Goal: Task Accomplishment & Management: Use online tool/utility

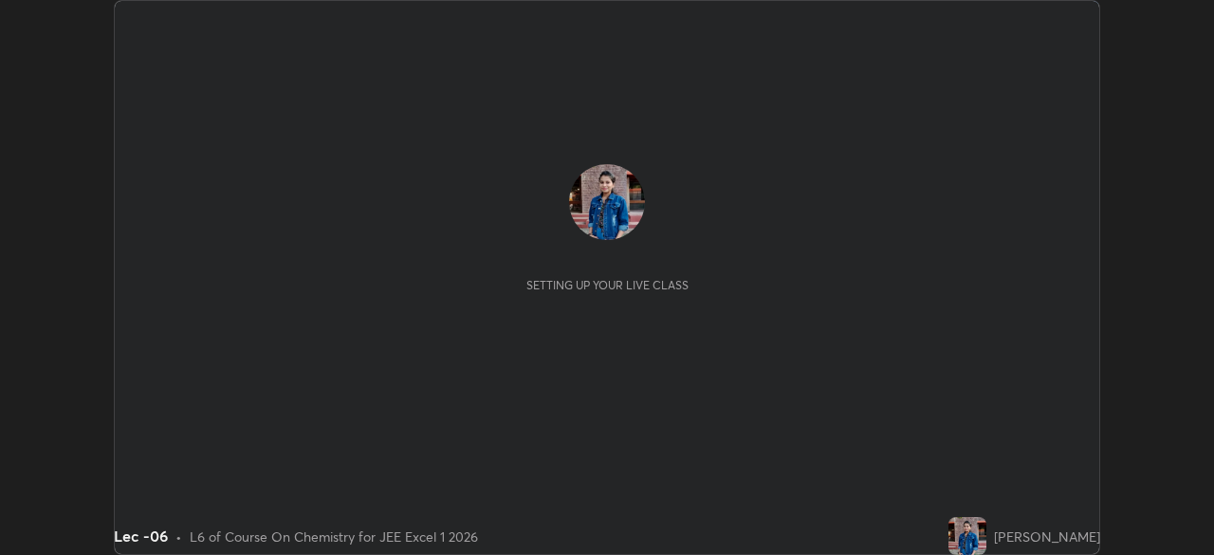
scroll to position [555, 1213]
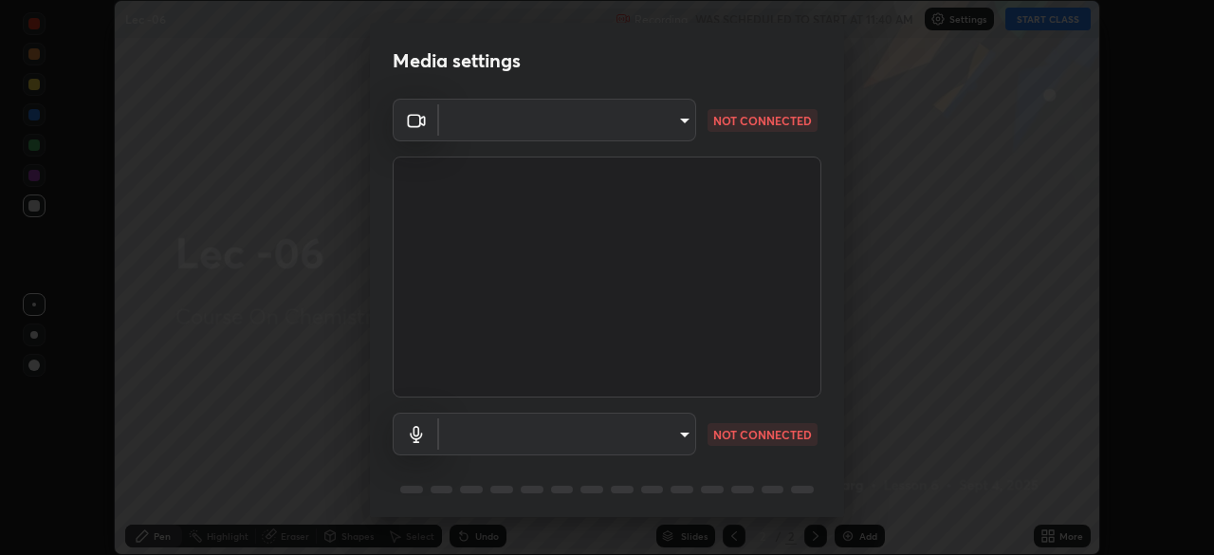
type input "b39c39fa3676aa5d69aadaccdd66f10891f302373f2f417769bad696ffd91bb2"
type input "default"
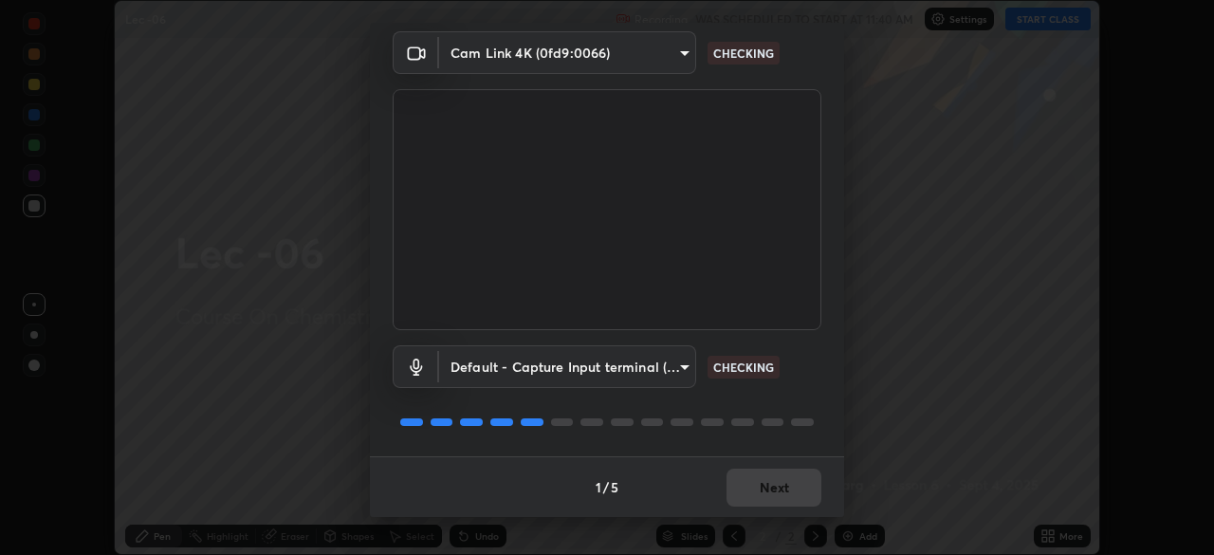
click at [749, 487] on div "1 / 5 Next" at bounding box center [607, 486] width 474 height 61
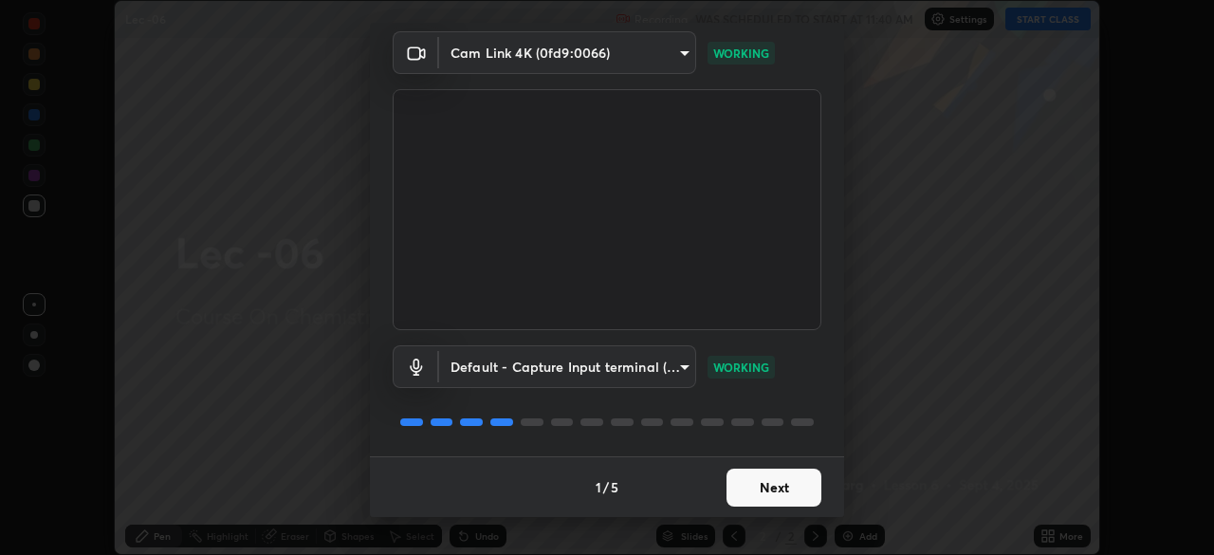
click at [774, 491] on button "Next" at bounding box center [773, 487] width 95 height 38
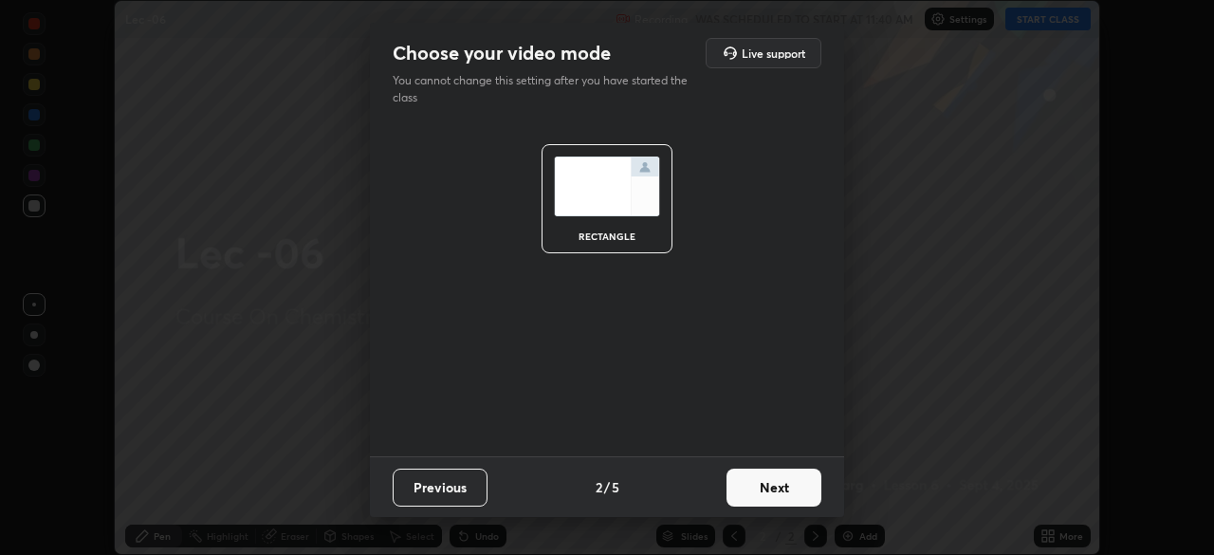
click at [772, 489] on button "Next" at bounding box center [773, 487] width 95 height 38
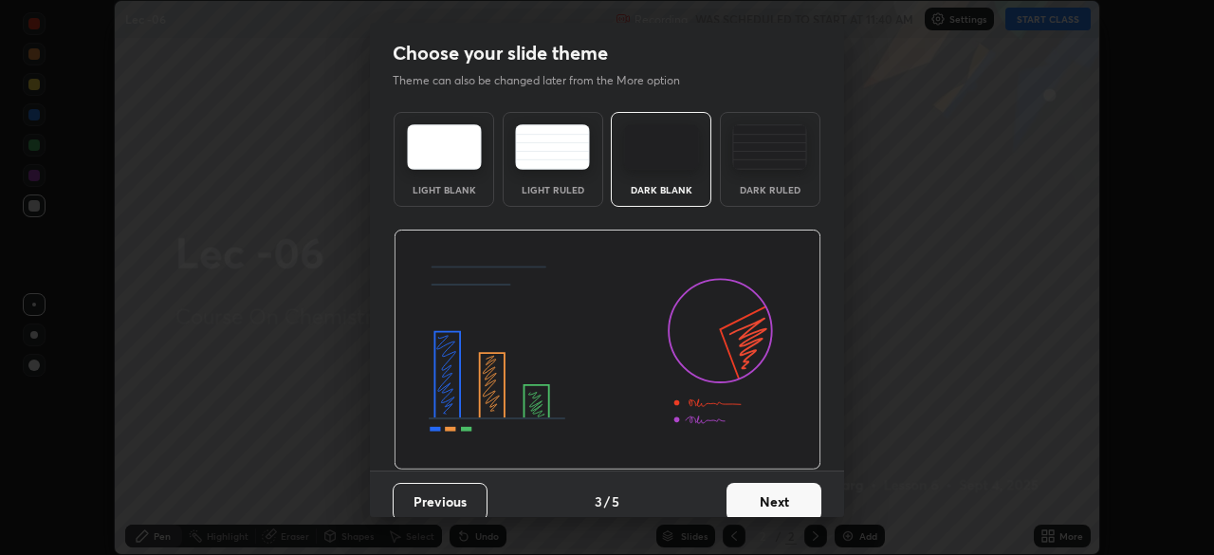
click at [766, 496] on button "Next" at bounding box center [773, 502] width 95 height 38
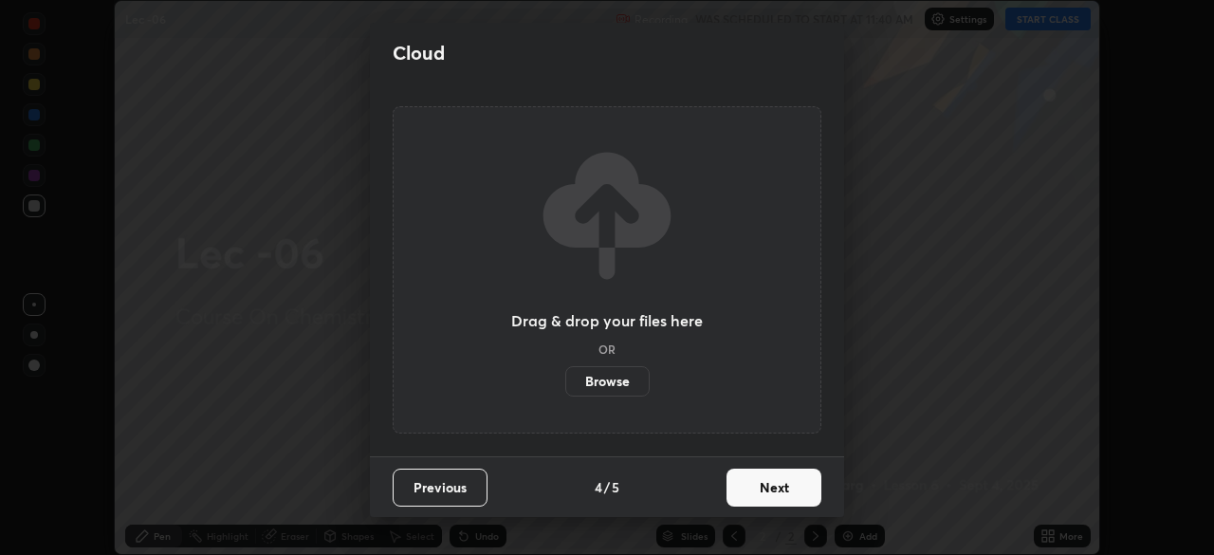
click at [761, 488] on button "Next" at bounding box center [773, 487] width 95 height 38
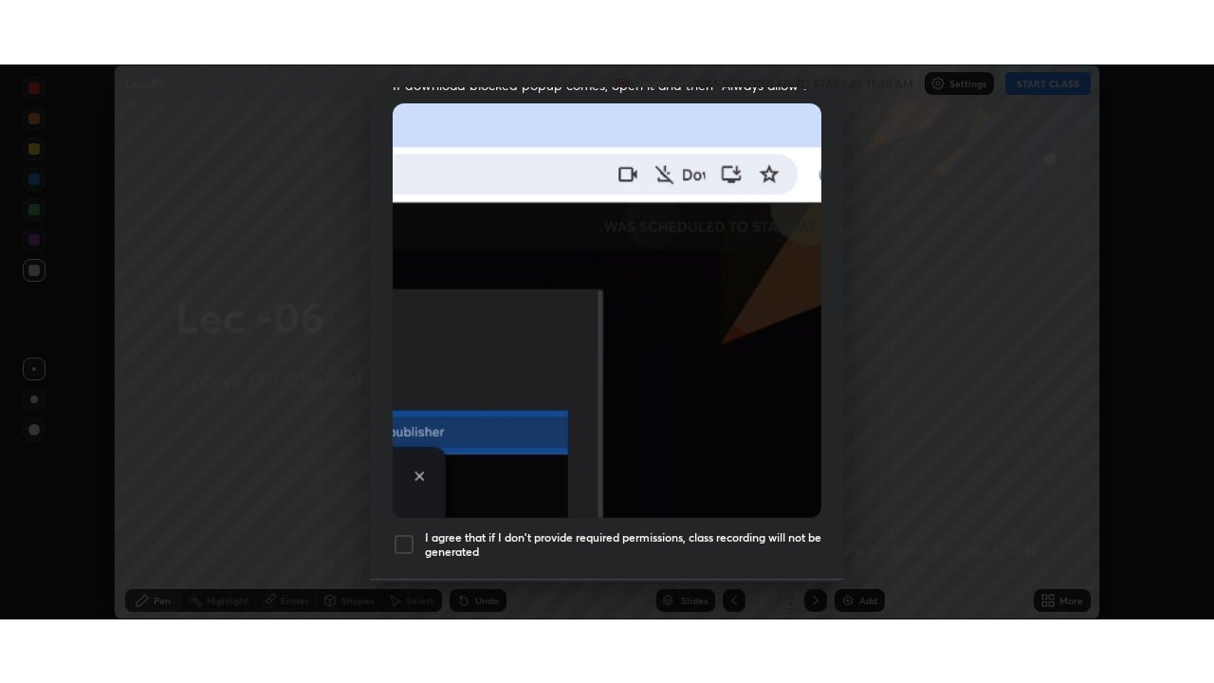
scroll to position [454, 0]
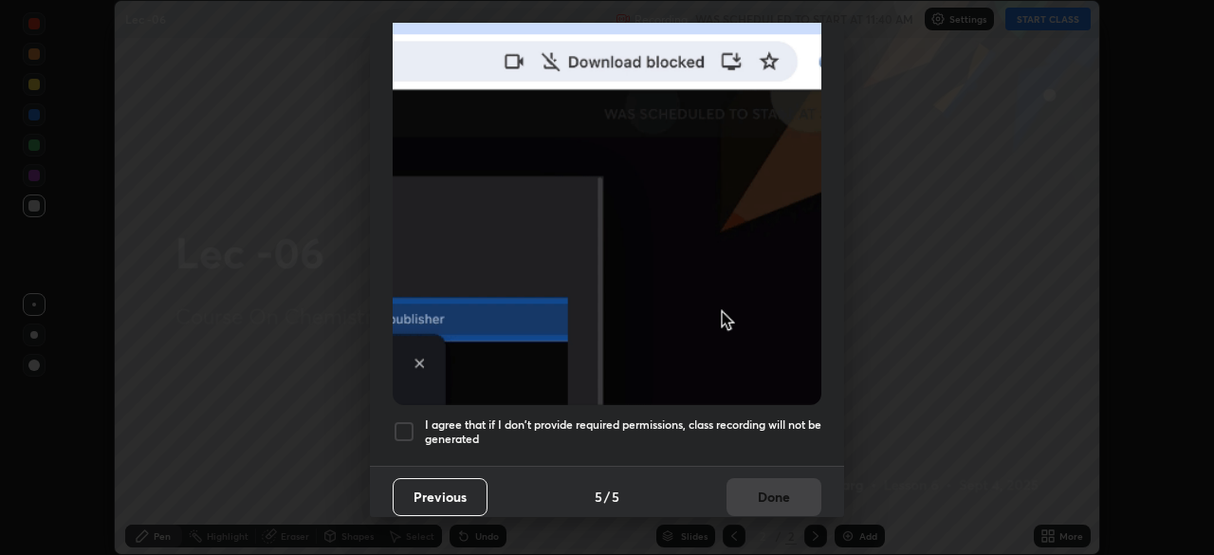
click at [410, 427] on div at bounding box center [404, 431] width 23 height 23
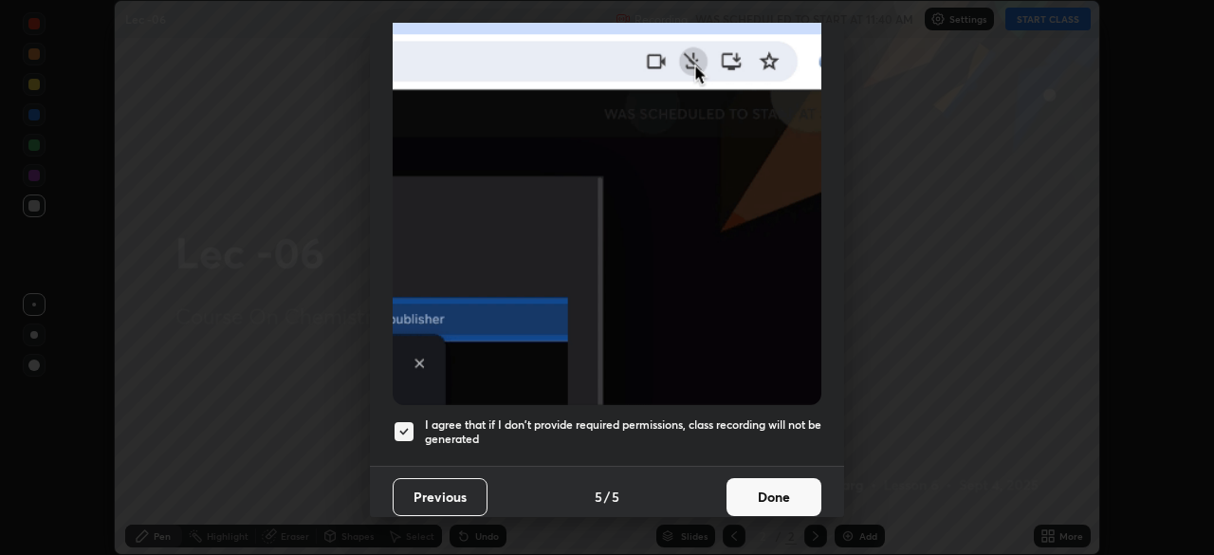
click at [749, 491] on button "Done" at bounding box center [773, 497] width 95 height 38
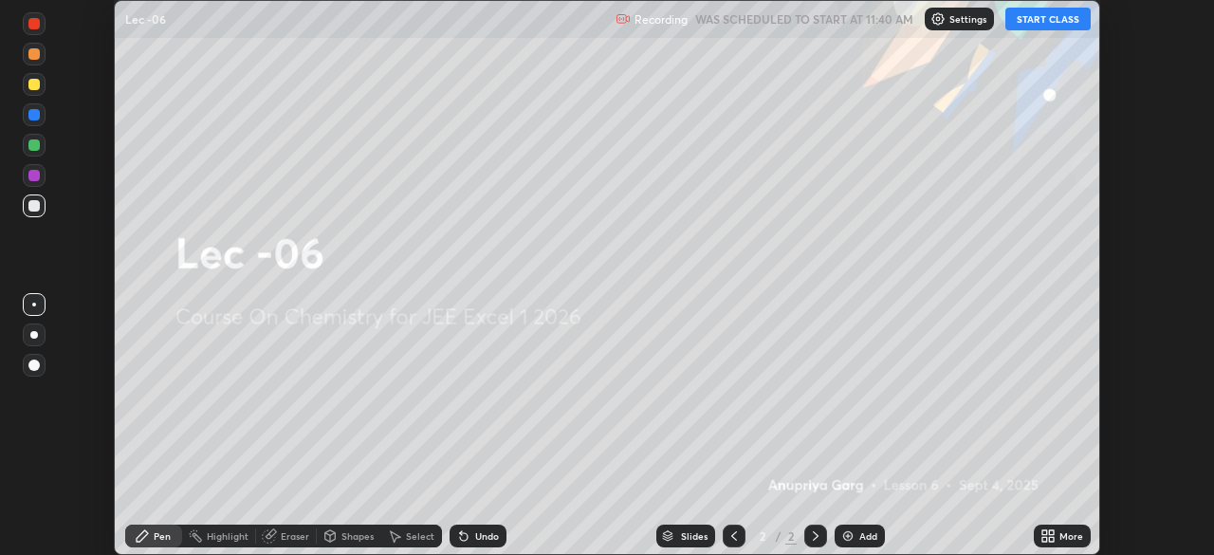
click at [868, 538] on div "Add" at bounding box center [868, 535] width 18 height 9
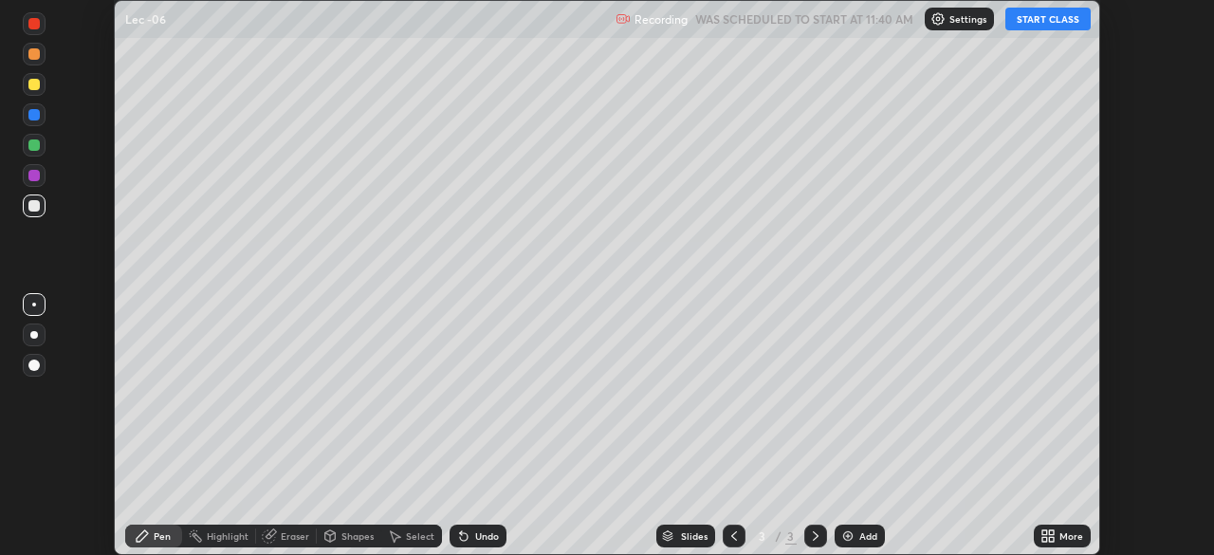
click at [1057, 23] on button "START CLASS" at bounding box center [1047, 19] width 85 height 23
click at [1071, 531] on div "More" at bounding box center [1071, 535] width 24 height 9
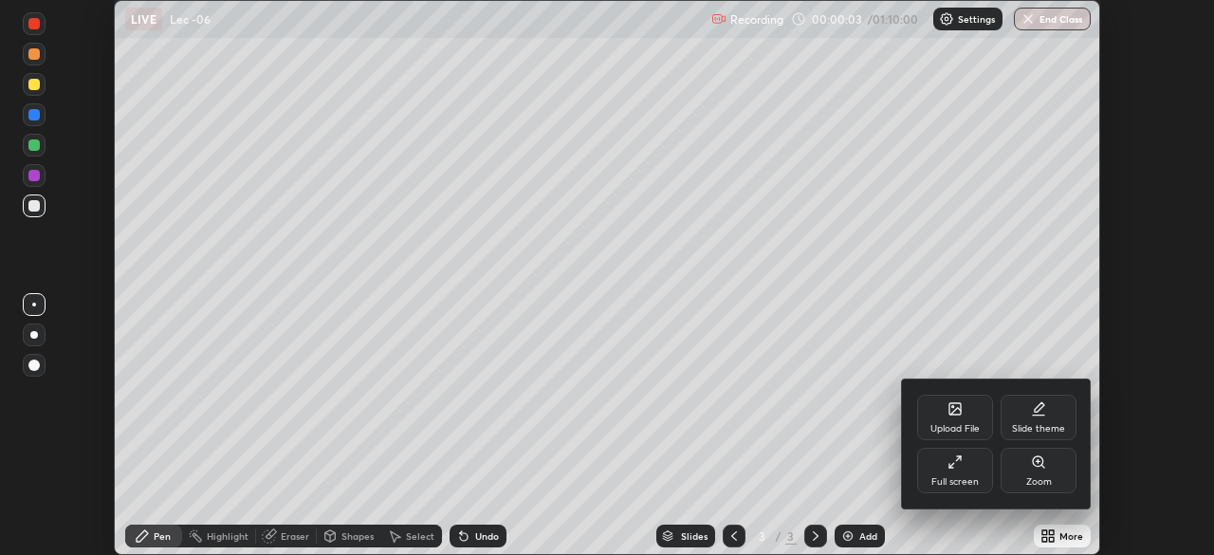
click at [955, 467] on icon at bounding box center [954, 461] width 15 height 15
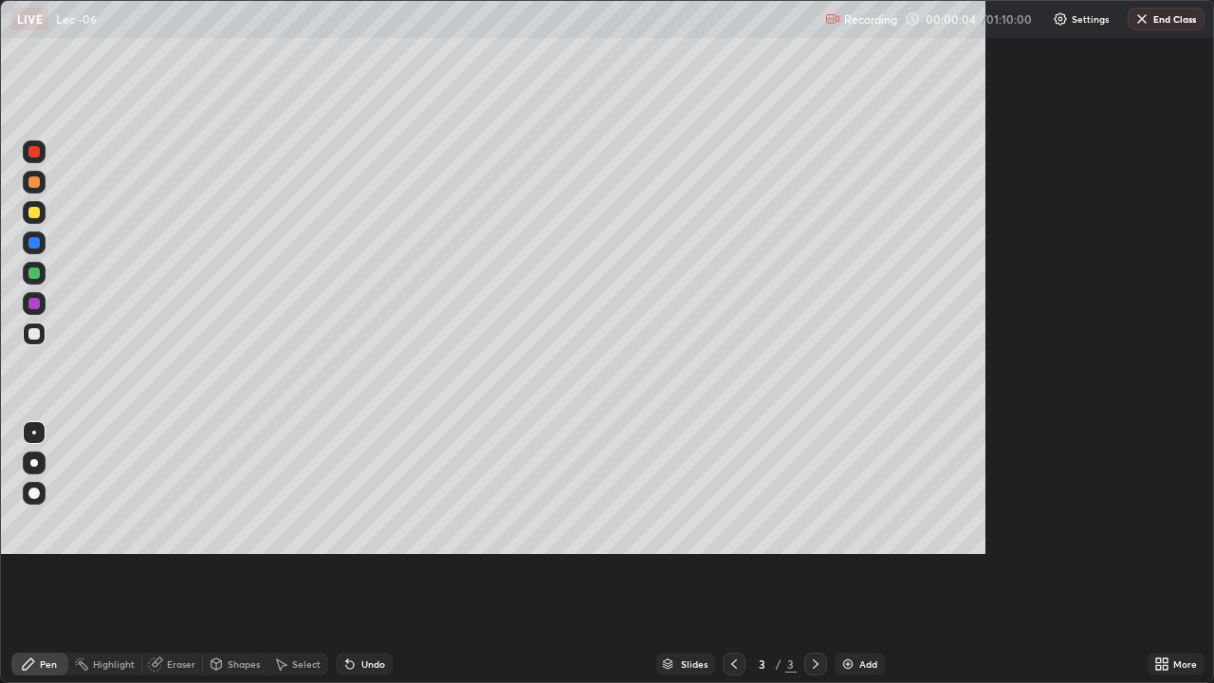
scroll to position [683, 1214]
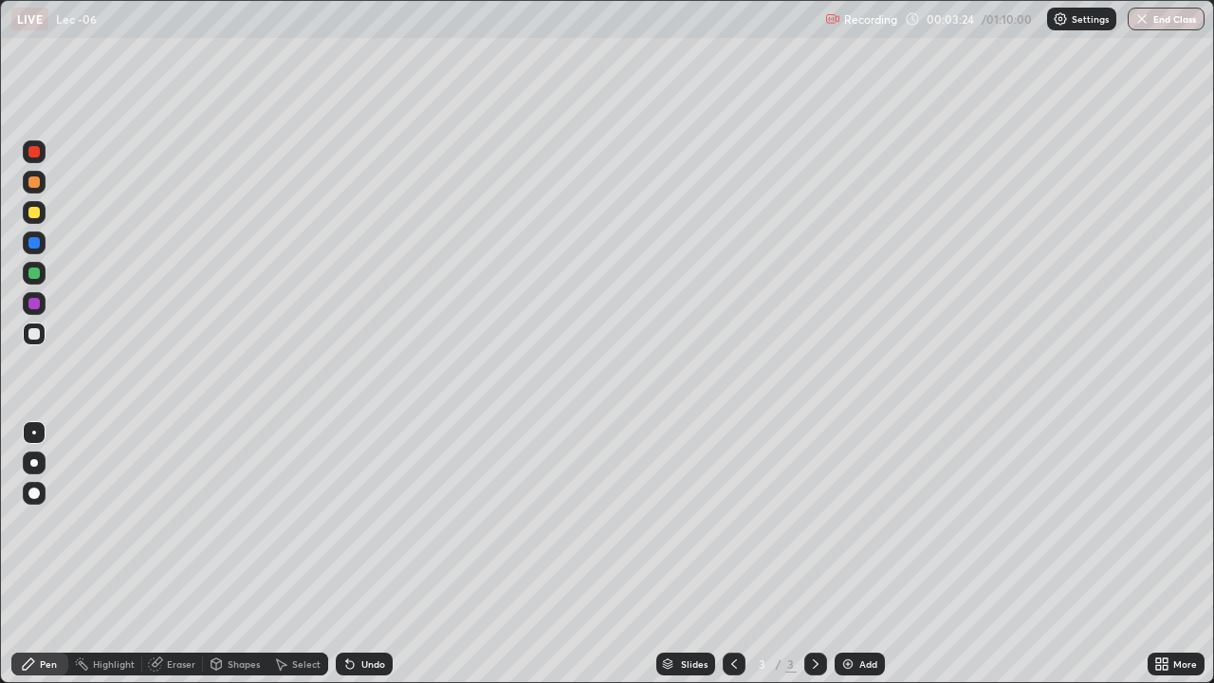
click at [183, 554] on div "Eraser" at bounding box center [181, 663] width 28 height 9
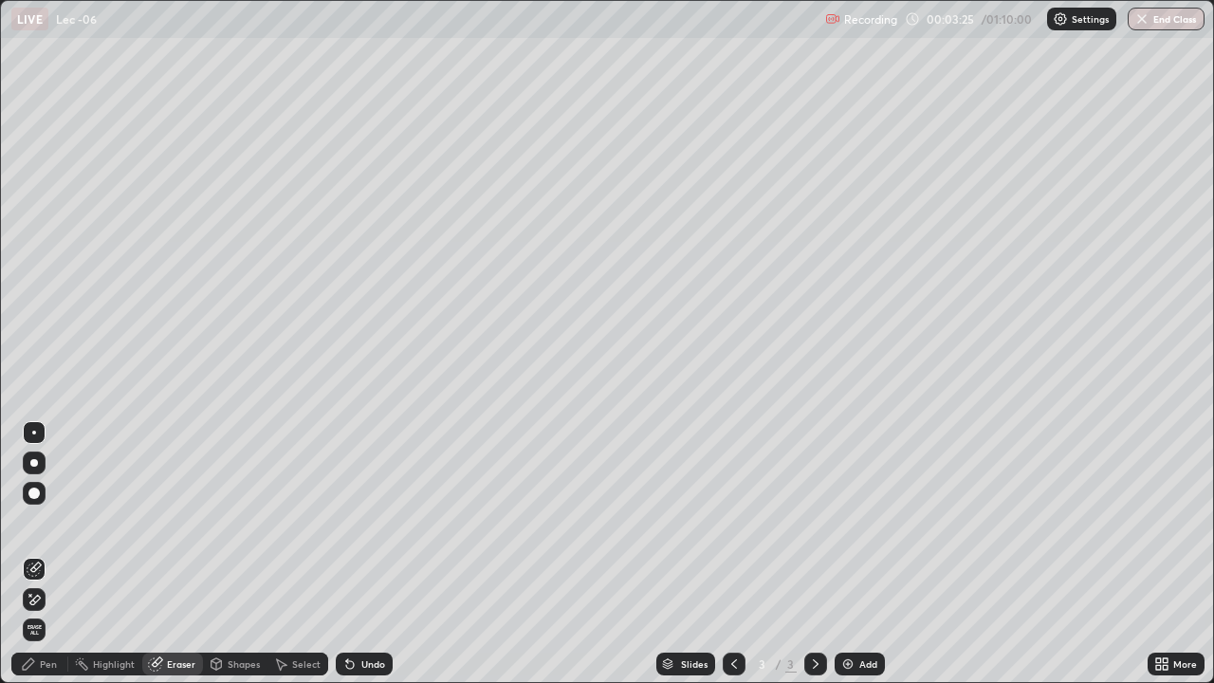
click at [44, 554] on div "Pen" at bounding box center [39, 663] width 57 height 23
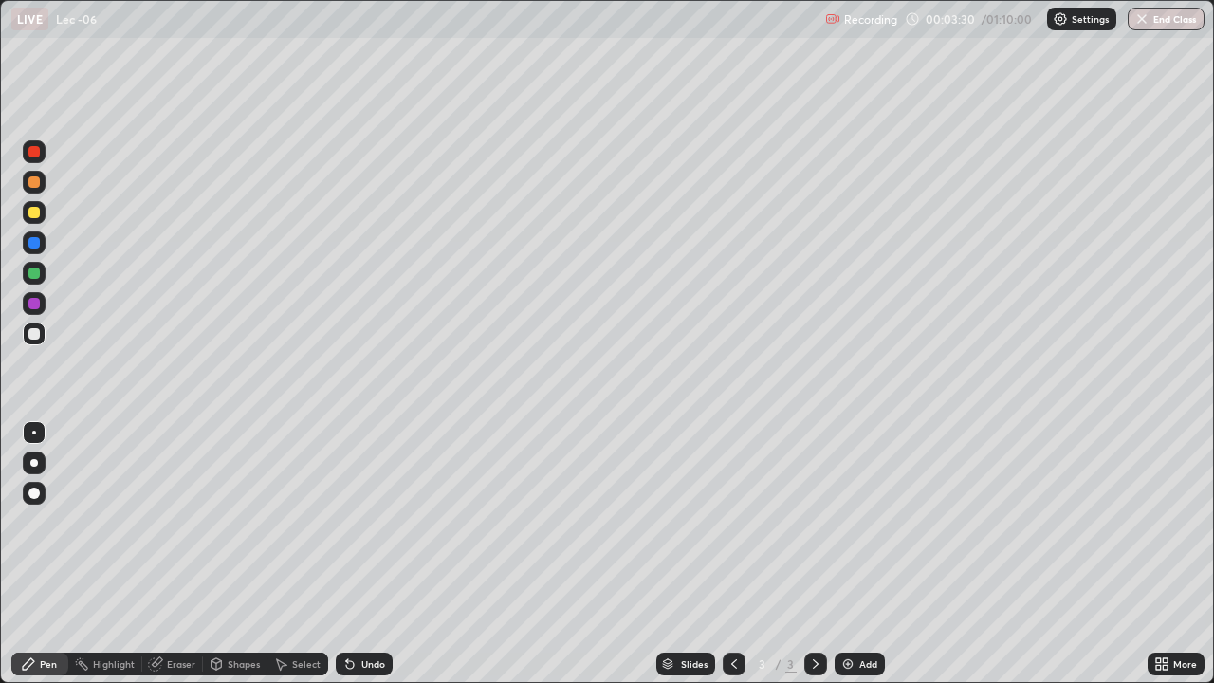
click at [176, 554] on div "Eraser" at bounding box center [181, 663] width 28 height 9
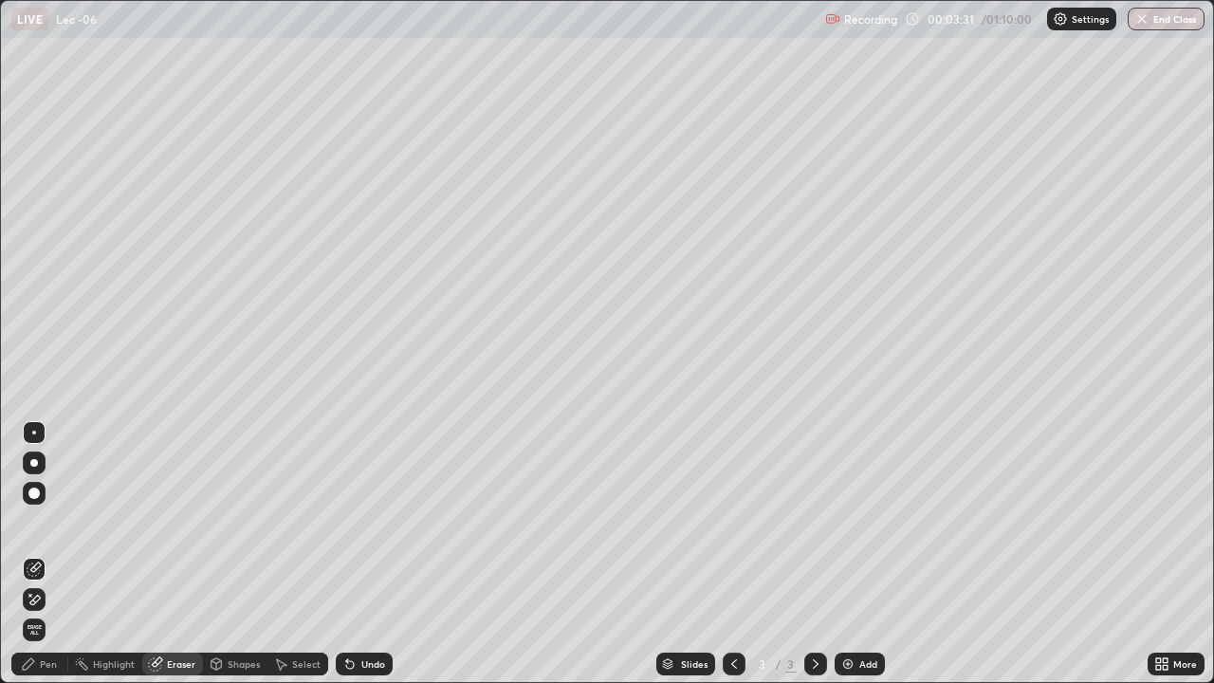
click at [42, 554] on div "Pen" at bounding box center [48, 663] width 17 height 9
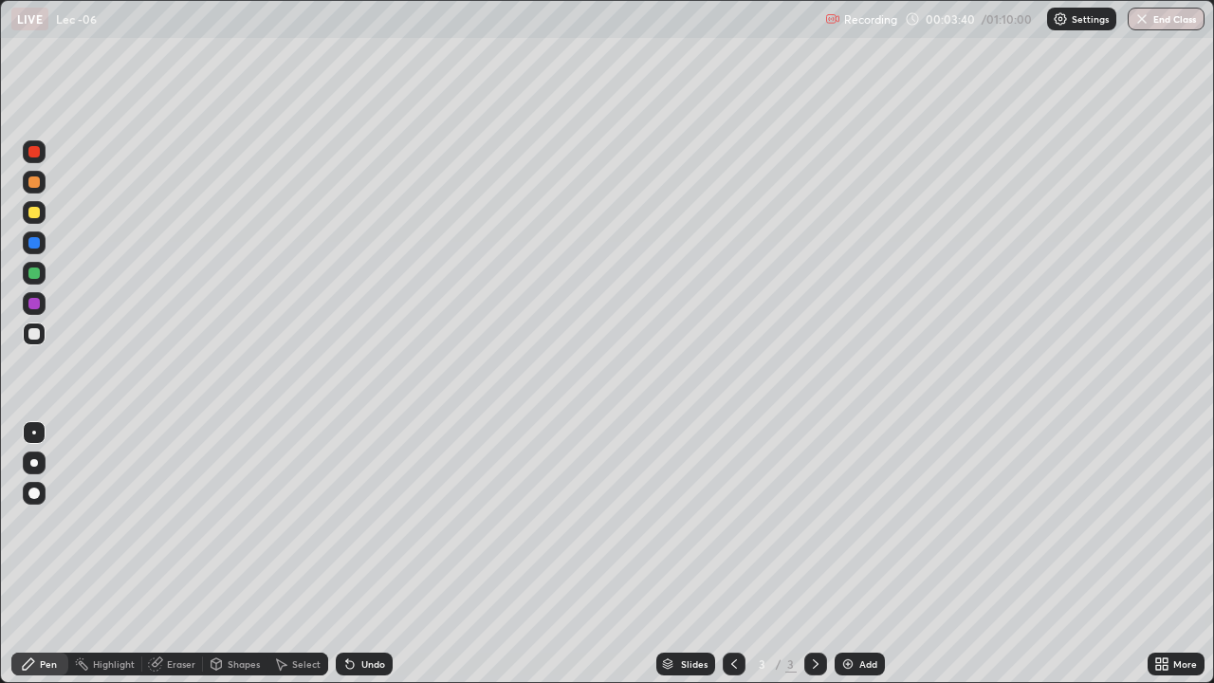
click at [192, 554] on div "Eraser" at bounding box center [181, 663] width 28 height 9
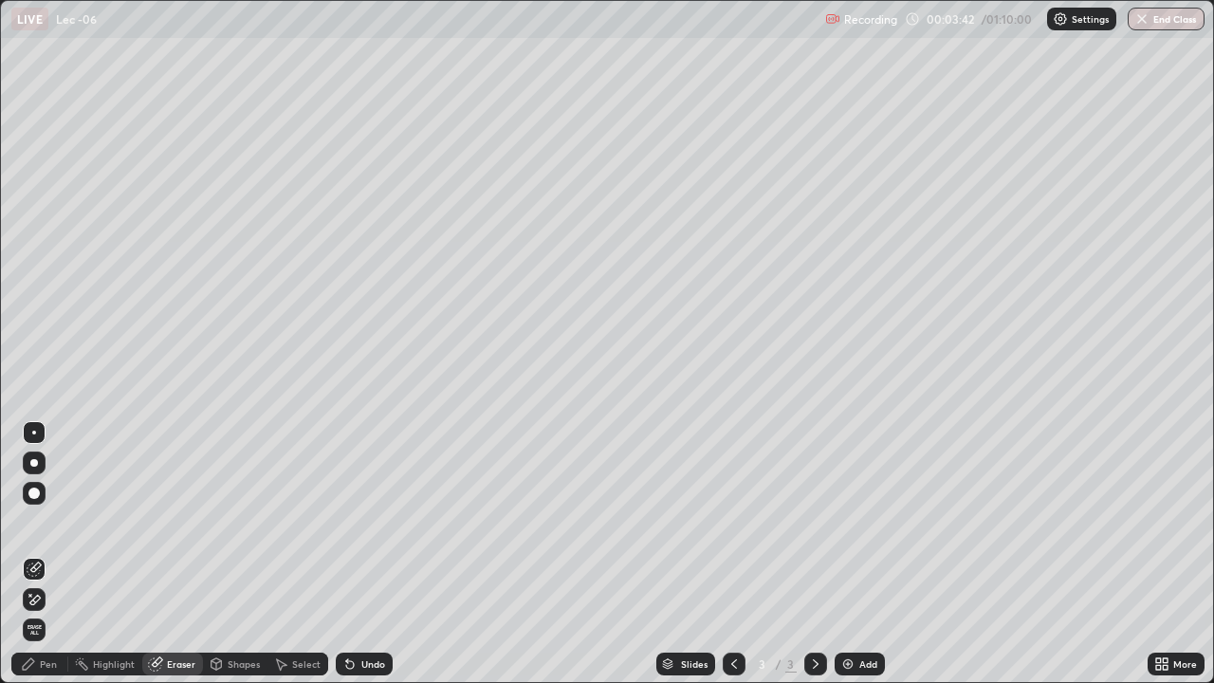
click at [41, 554] on div "Pen" at bounding box center [48, 663] width 17 height 9
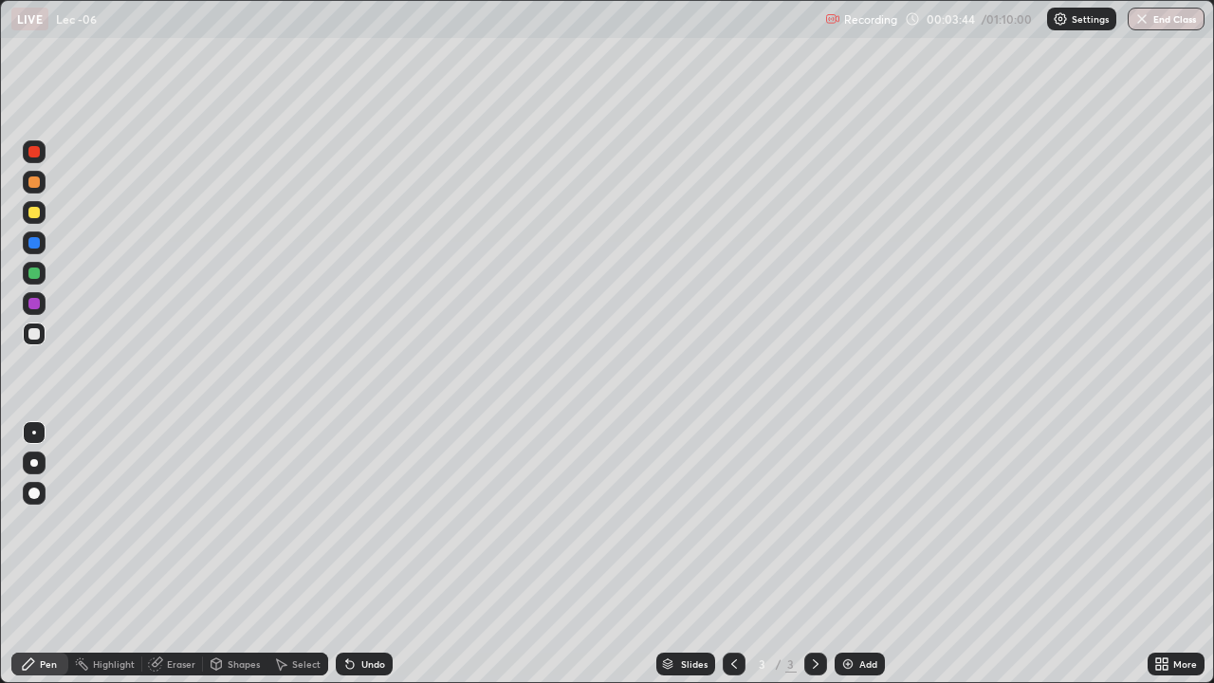
click at [167, 554] on div "Eraser" at bounding box center [181, 663] width 28 height 9
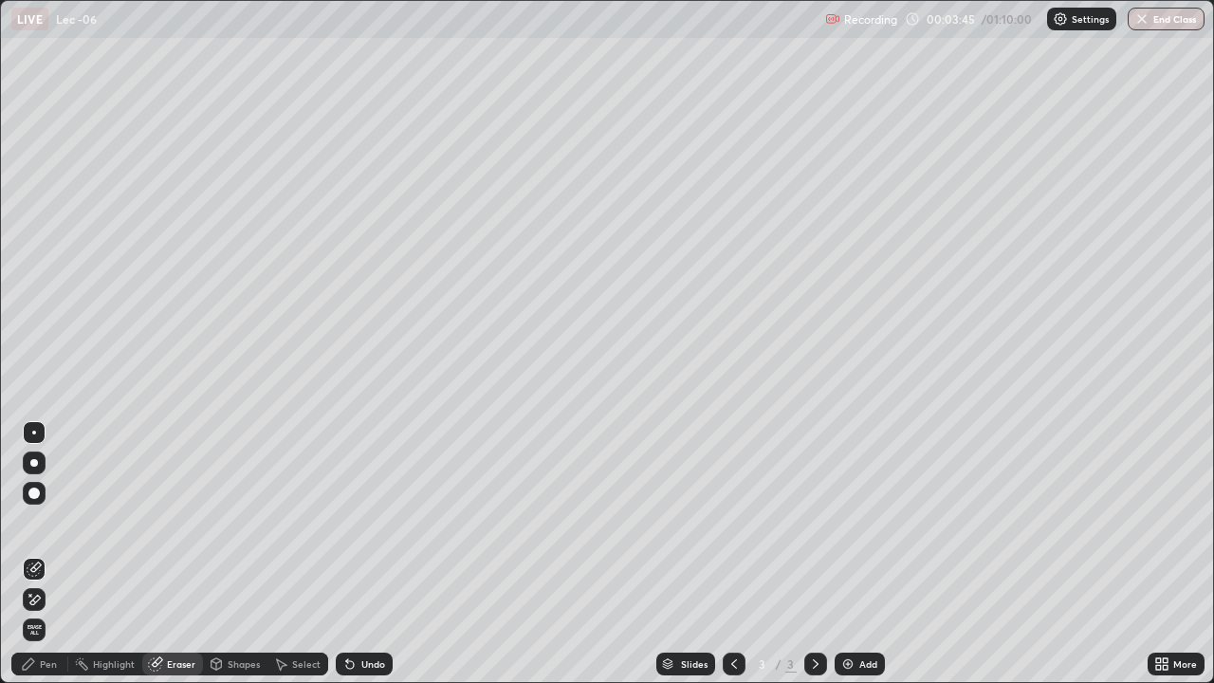
click at [43, 554] on div "Pen" at bounding box center [48, 663] width 17 height 9
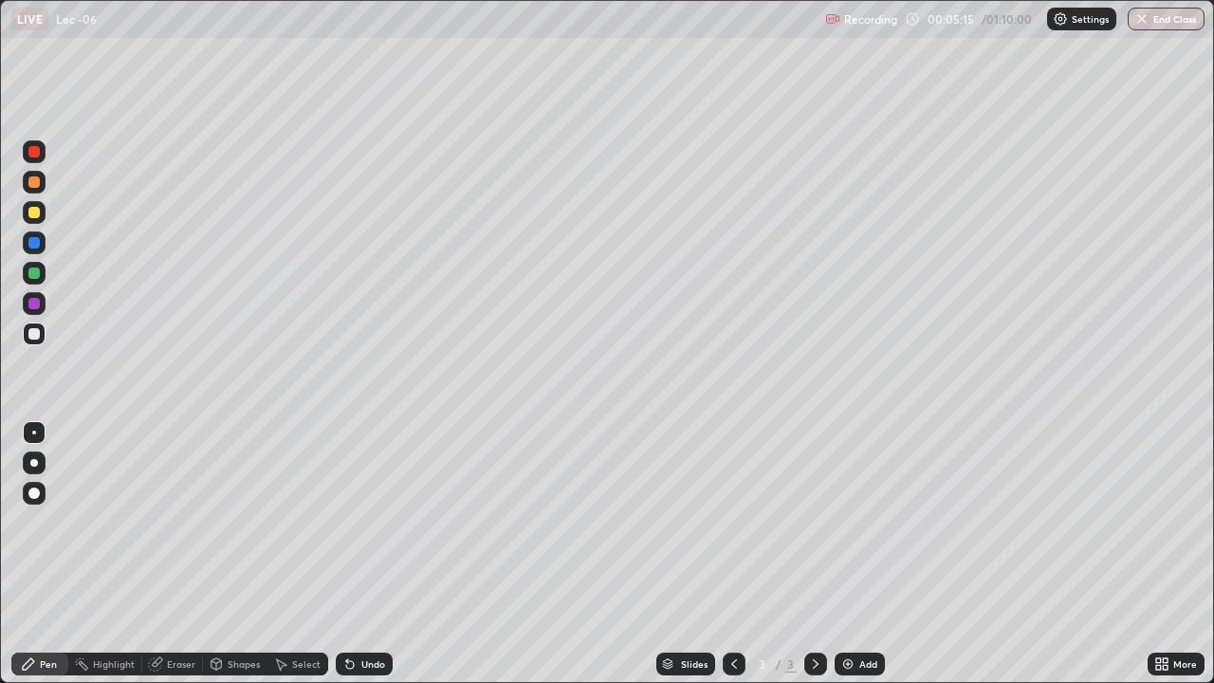
click at [169, 554] on div "Eraser" at bounding box center [181, 663] width 28 height 9
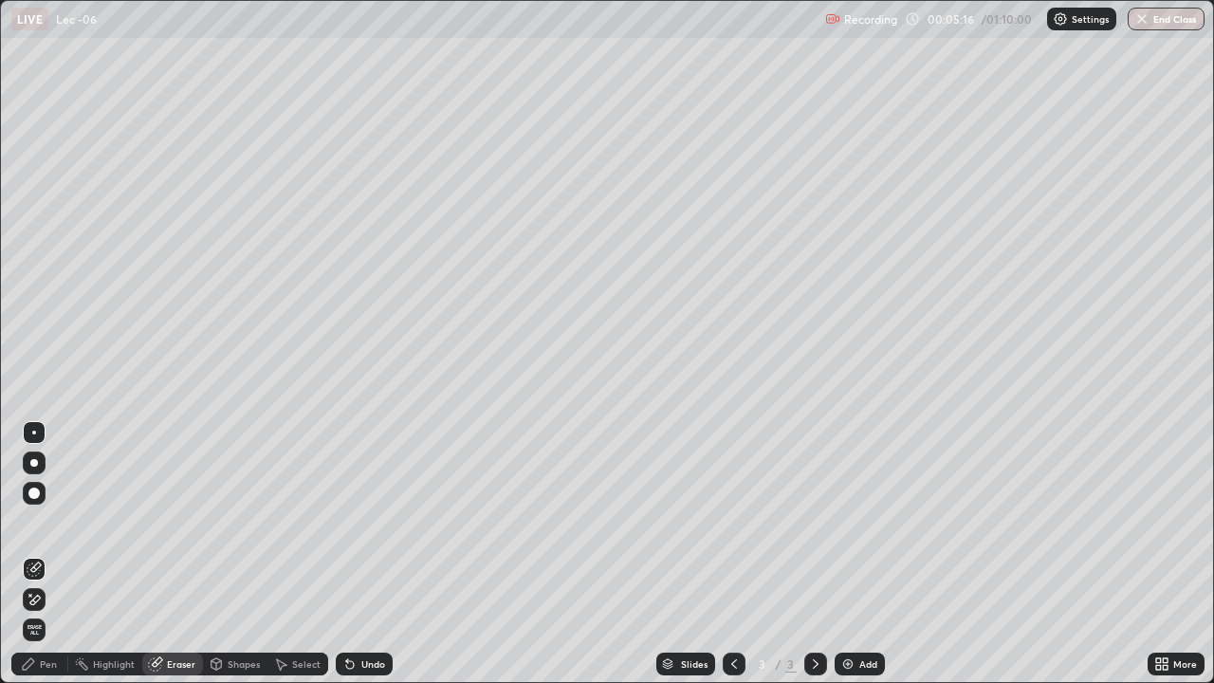
click at [36, 554] on div "Pen" at bounding box center [39, 663] width 57 height 23
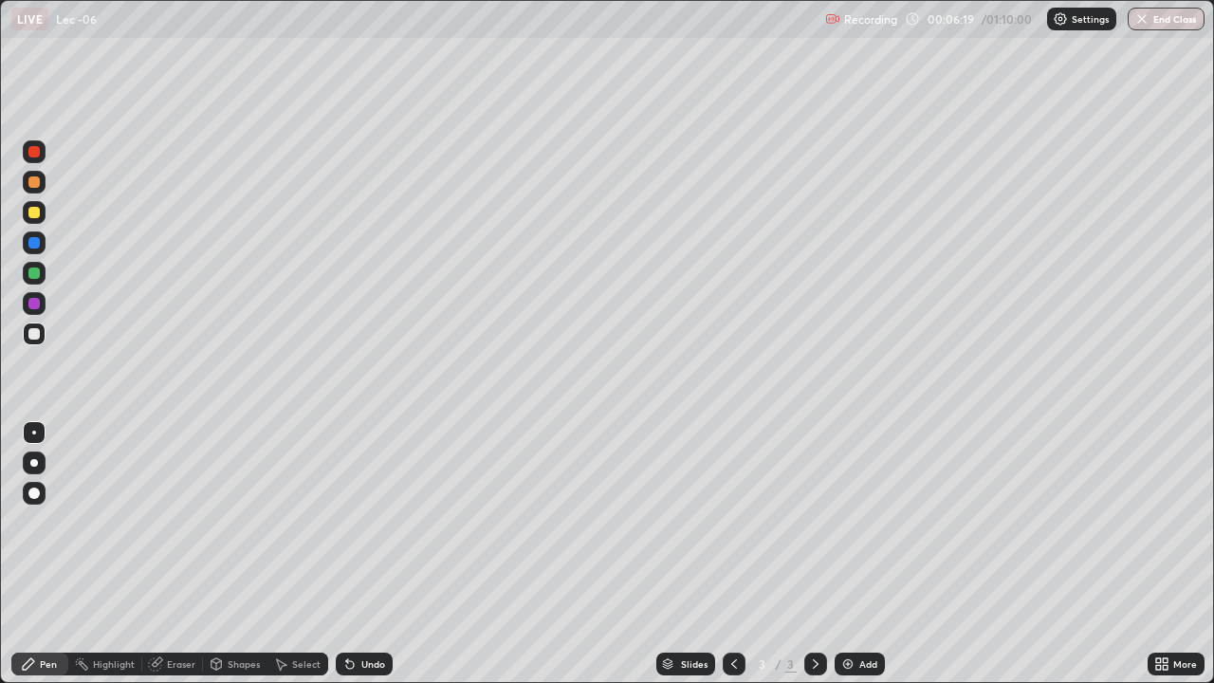
click at [179, 554] on div "Eraser" at bounding box center [181, 663] width 28 height 9
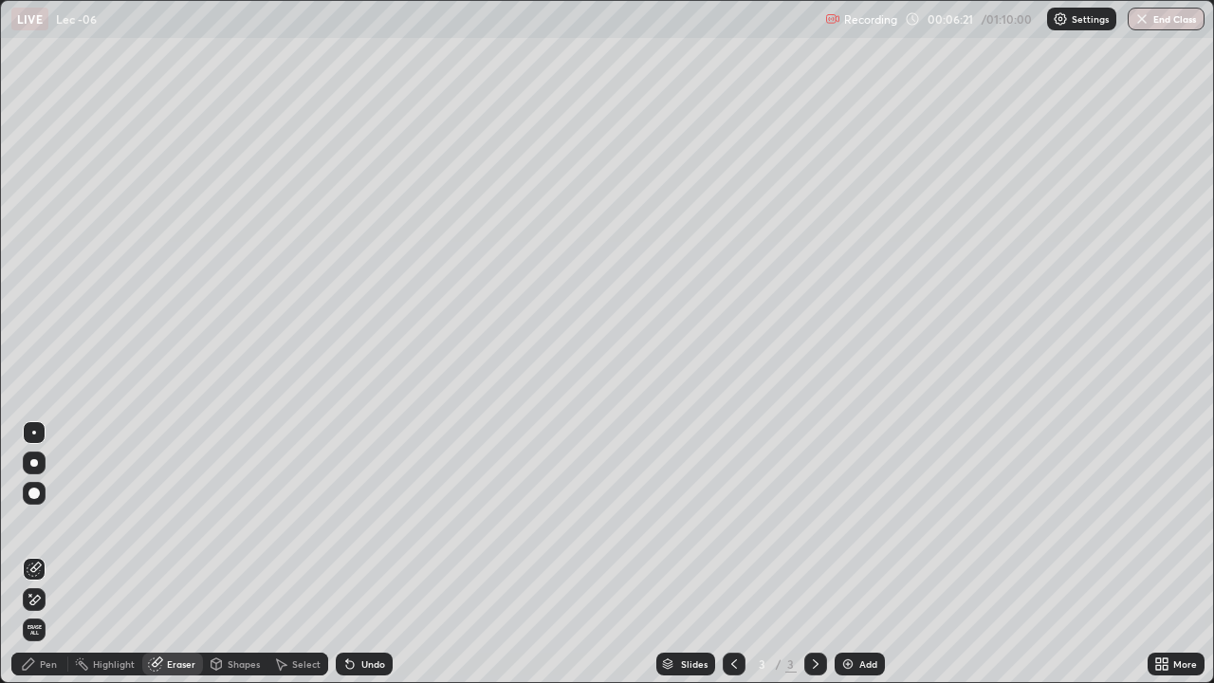
click at [48, 554] on div "Pen" at bounding box center [48, 663] width 17 height 9
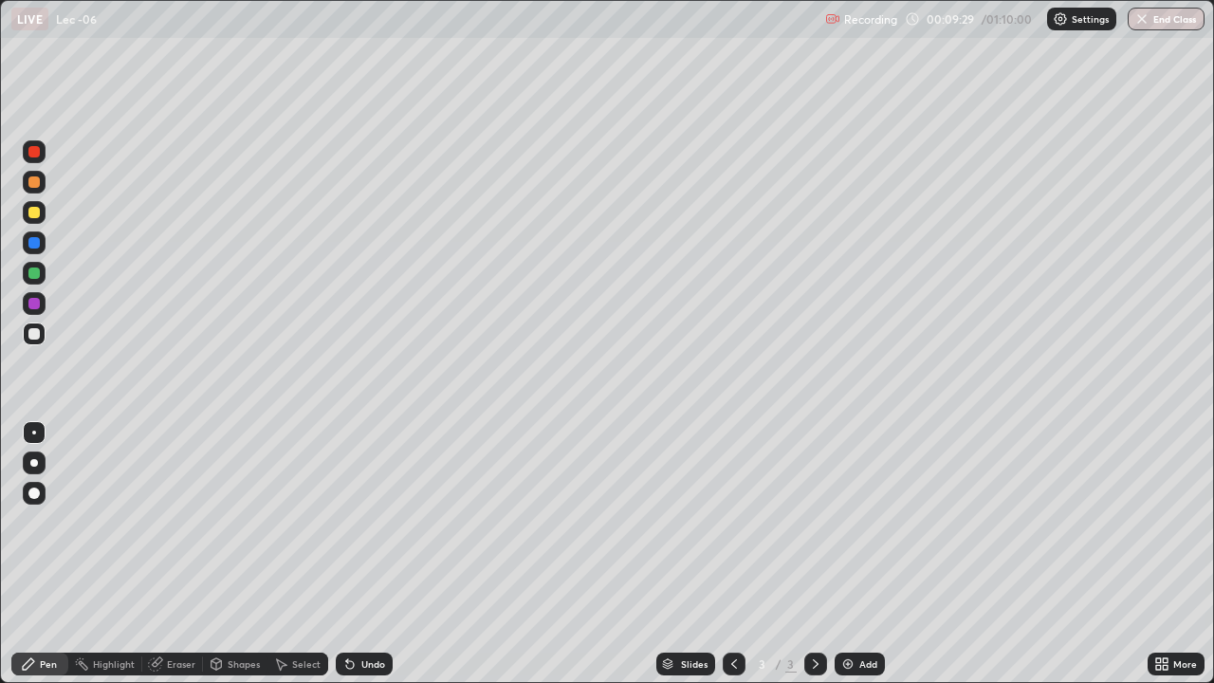
click at [866, 554] on div "Add" at bounding box center [868, 663] width 18 height 9
click at [42, 214] on div at bounding box center [34, 212] width 23 height 23
click at [35, 334] on div at bounding box center [33, 333] width 11 height 11
click at [41, 209] on div at bounding box center [34, 212] width 23 height 23
click at [45, 338] on div at bounding box center [34, 333] width 23 height 23
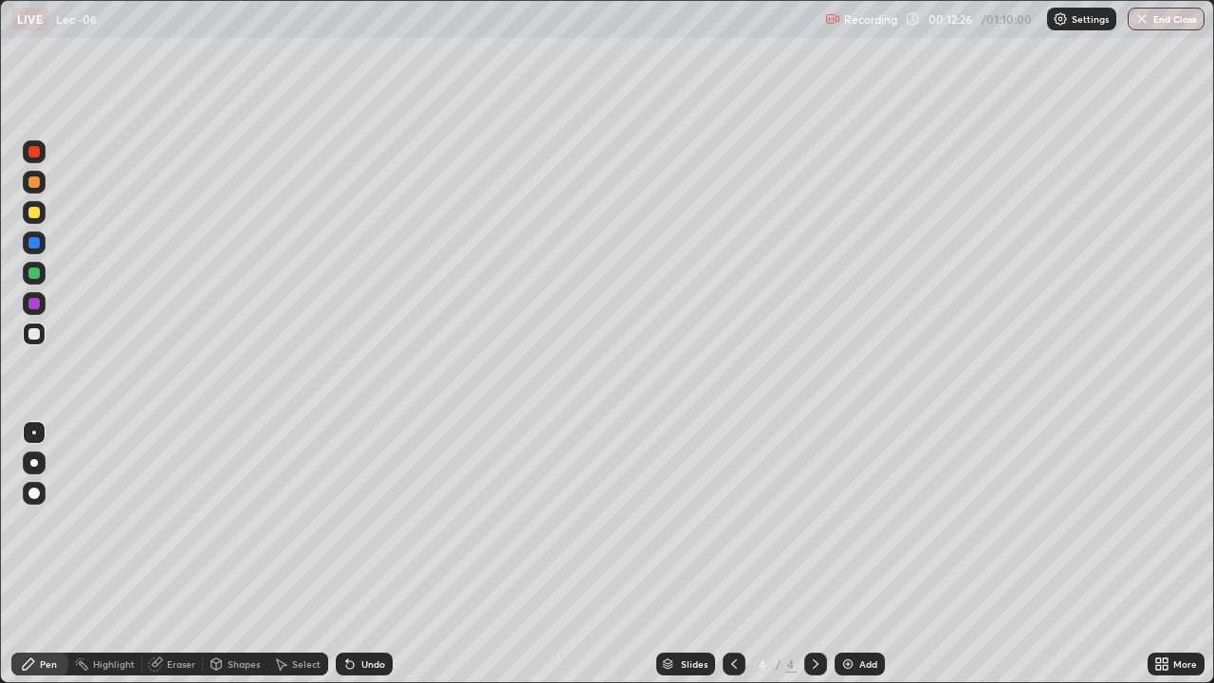
click at [35, 212] on div at bounding box center [33, 212] width 11 height 11
click at [43, 339] on div at bounding box center [34, 333] width 23 height 23
click at [867, 554] on div "Add" at bounding box center [868, 663] width 18 height 9
click at [231, 554] on div "Shapes" at bounding box center [244, 663] width 32 height 9
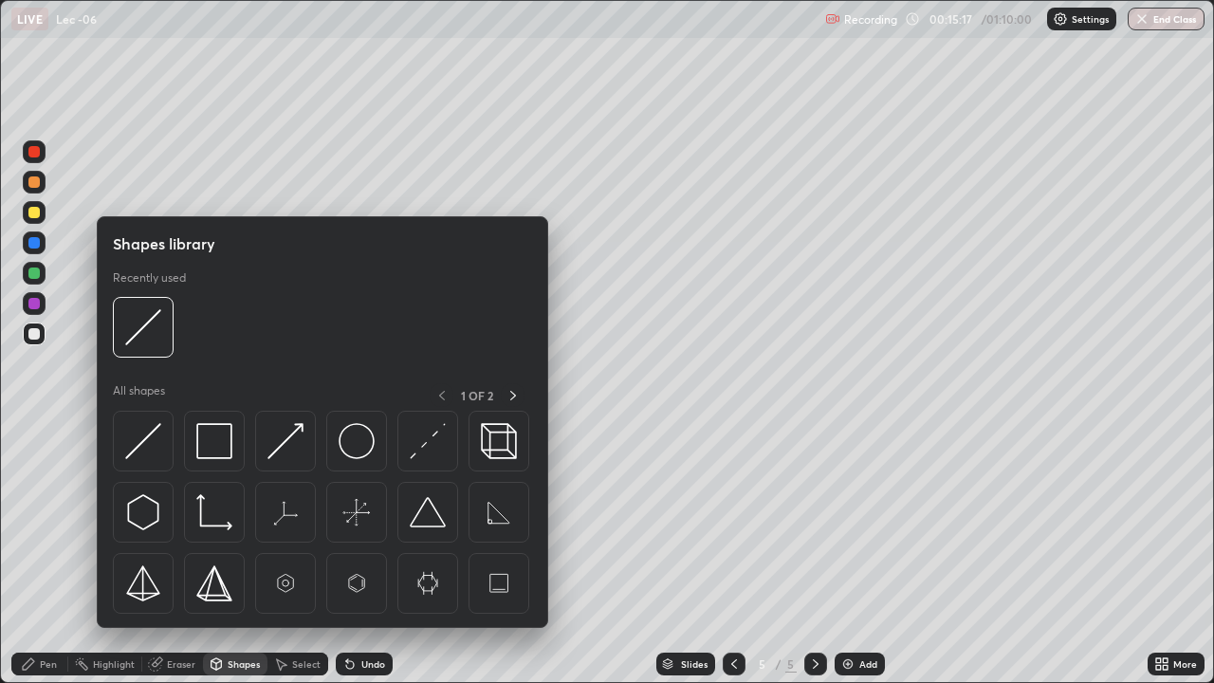
click at [180, 554] on div "Eraser" at bounding box center [181, 663] width 28 height 9
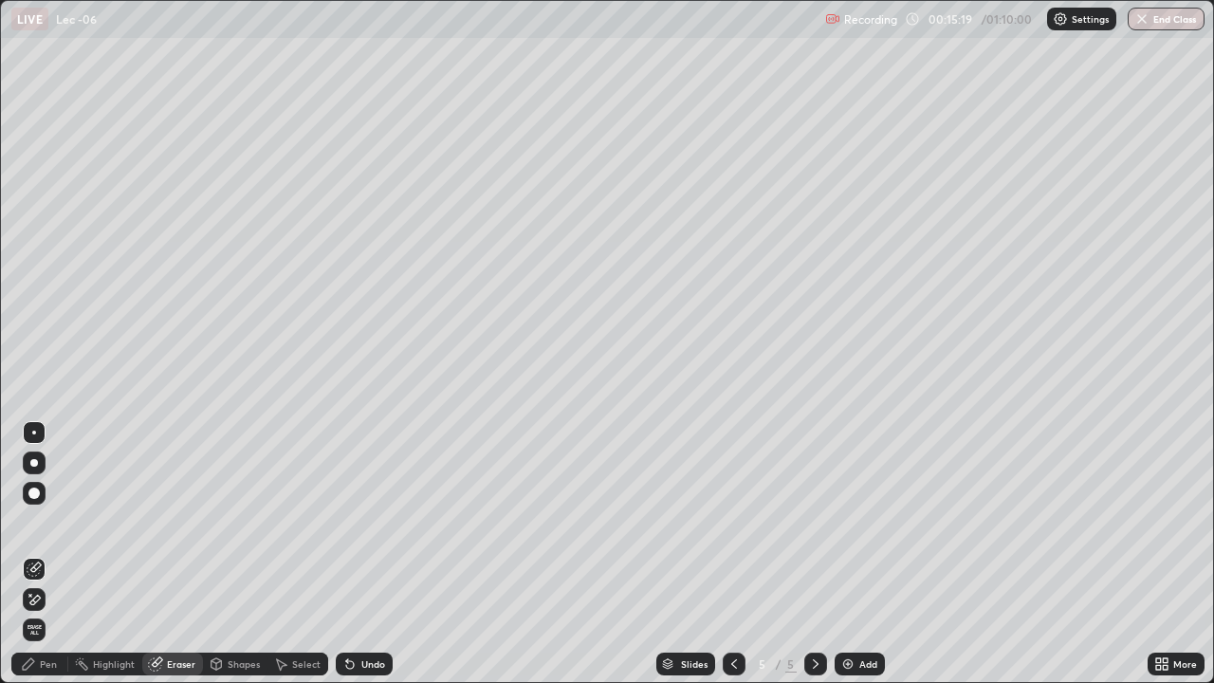
click at [48, 554] on div "Pen" at bounding box center [48, 663] width 17 height 9
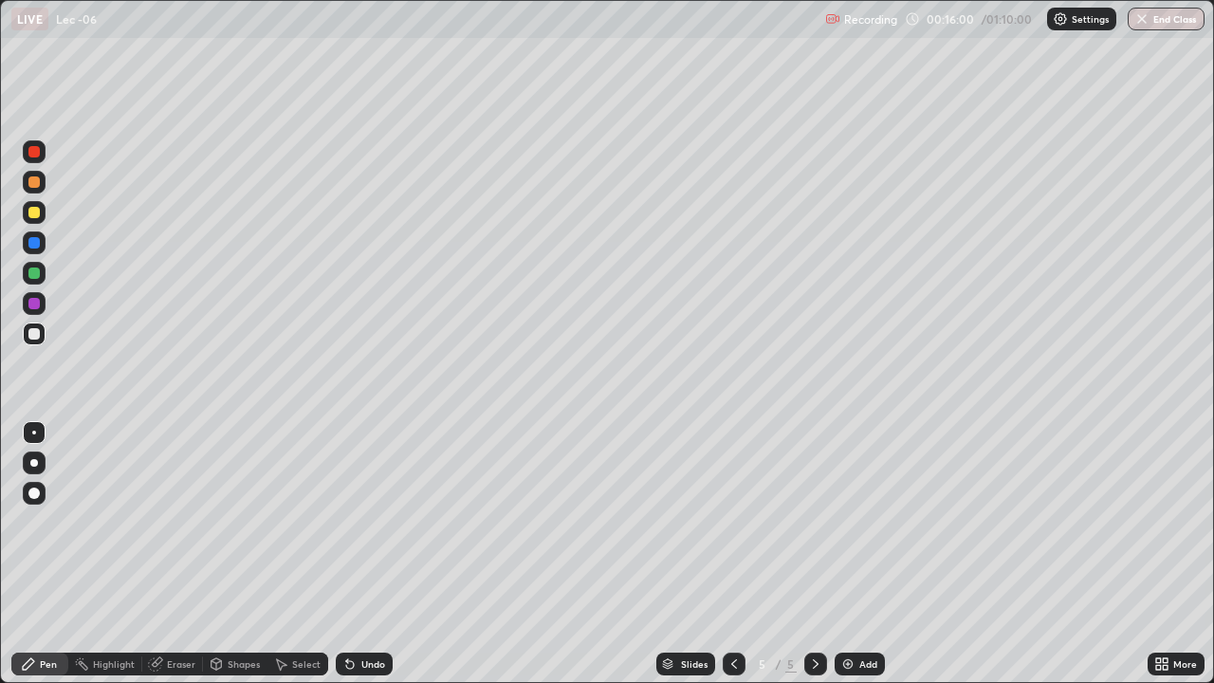
click at [35, 212] on div at bounding box center [33, 212] width 11 height 11
click at [41, 337] on div at bounding box center [34, 333] width 23 height 23
click at [853, 554] on div "Add" at bounding box center [859, 663] width 50 height 23
click at [856, 554] on div "Add" at bounding box center [859, 663] width 50 height 23
click at [180, 554] on div "Eraser" at bounding box center [181, 663] width 28 height 9
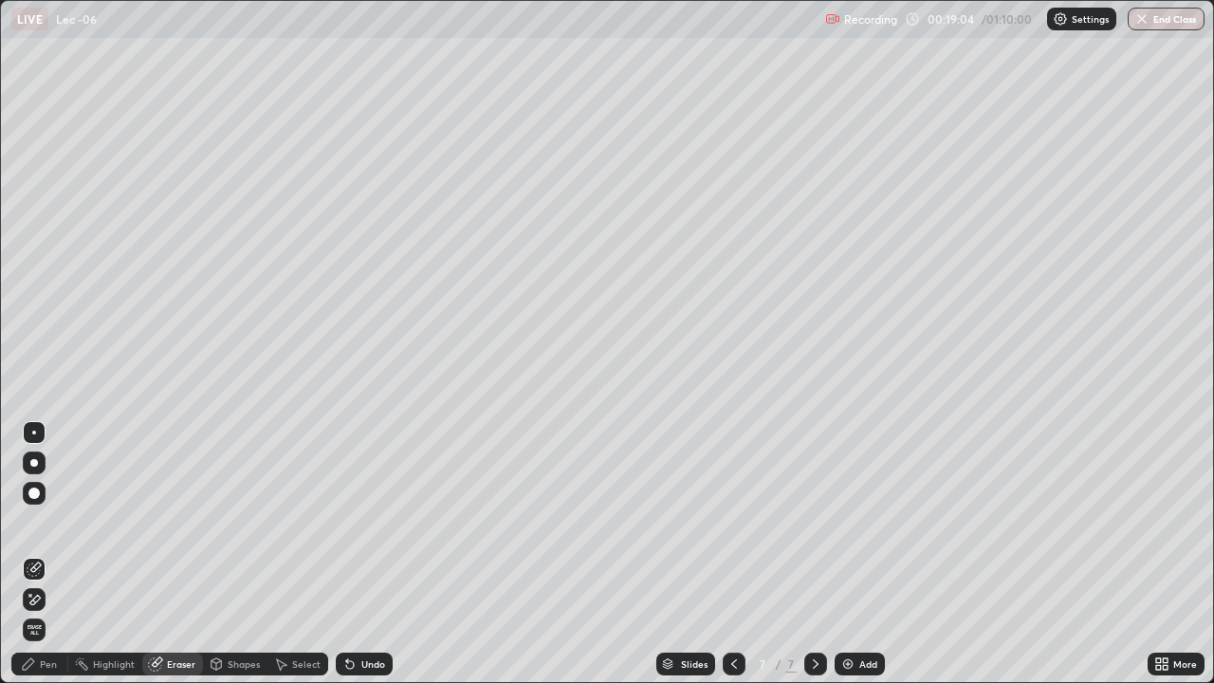
click at [35, 554] on icon at bounding box center [28, 663] width 15 height 15
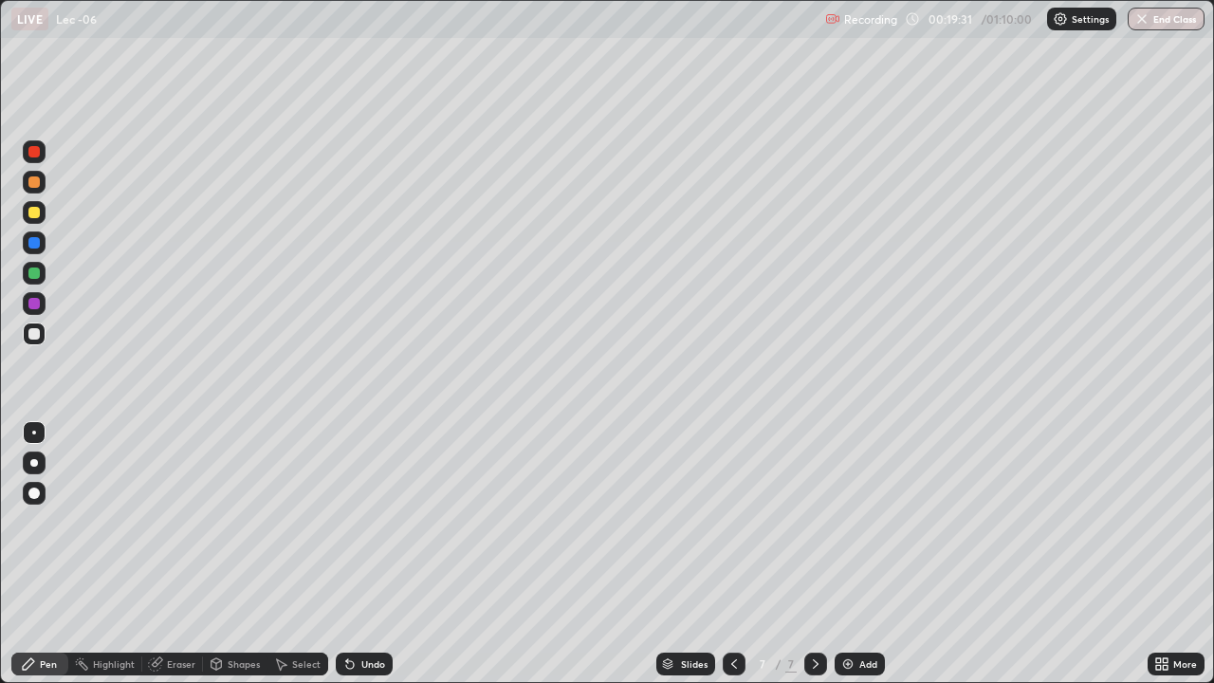
click at [732, 554] on icon at bounding box center [733, 663] width 15 height 15
click at [814, 554] on icon at bounding box center [815, 663] width 15 height 15
click at [804, 554] on div at bounding box center [815, 663] width 23 height 23
click at [187, 554] on div "Eraser" at bounding box center [181, 663] width 28 height 9
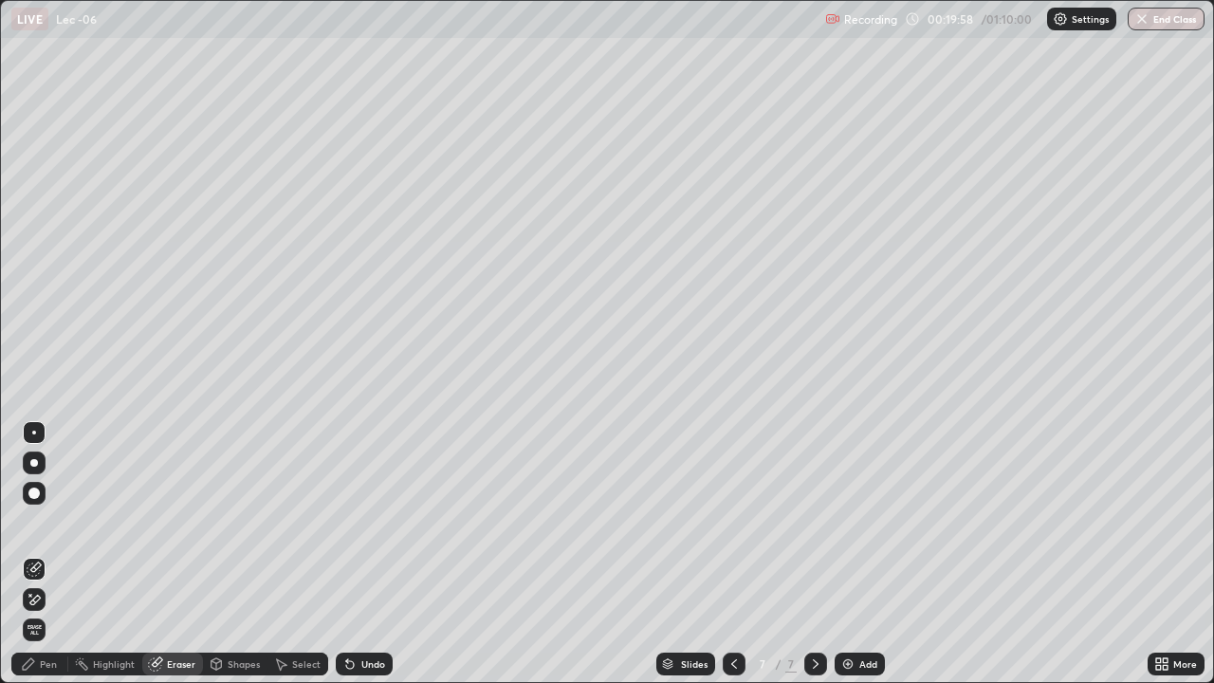
click at [62, 554] on div "Pen" at bounding box center [39, 663] width 57 height 23
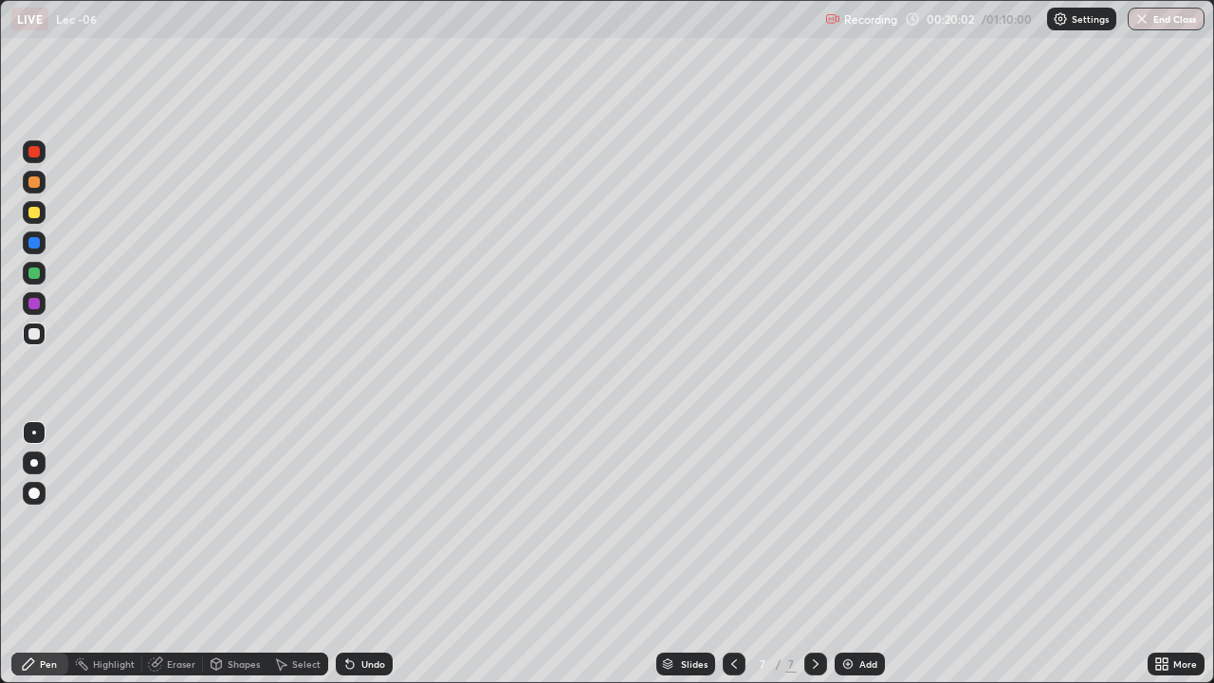
click at [177, 554] on div "Eraser" at bounding box center [181, 663] width 28 height 9
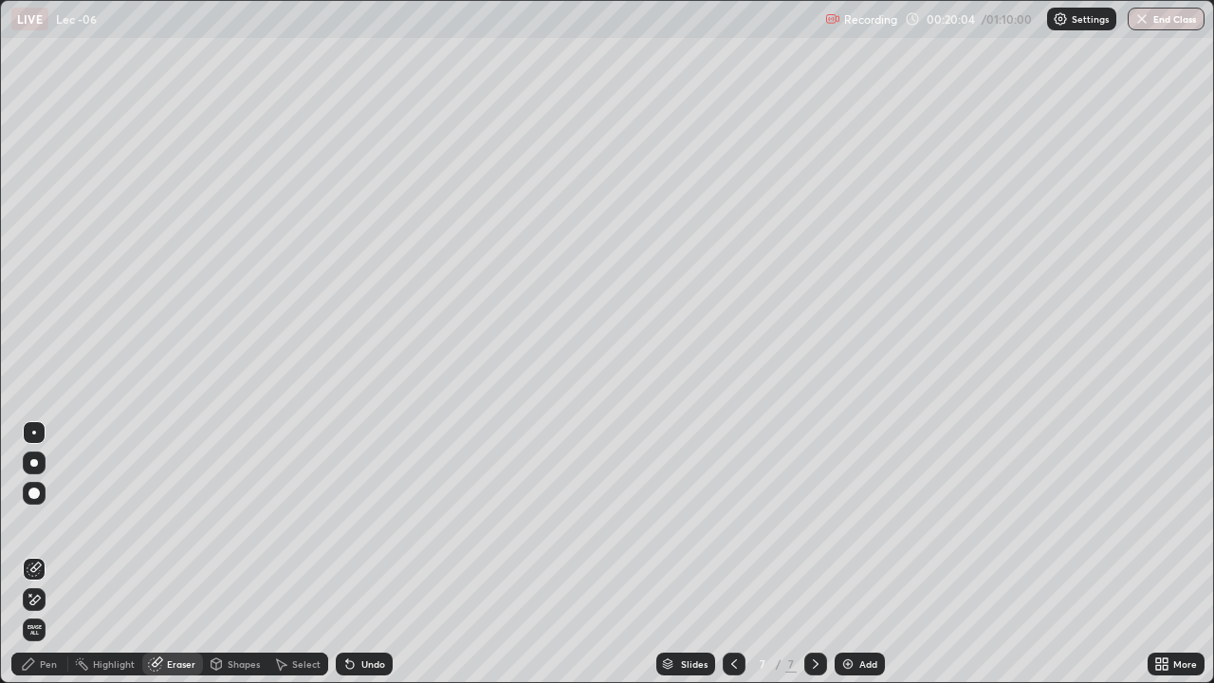
click at [44, 554] on div "Pen" at bounding box center [48, 663] width 17 height 9
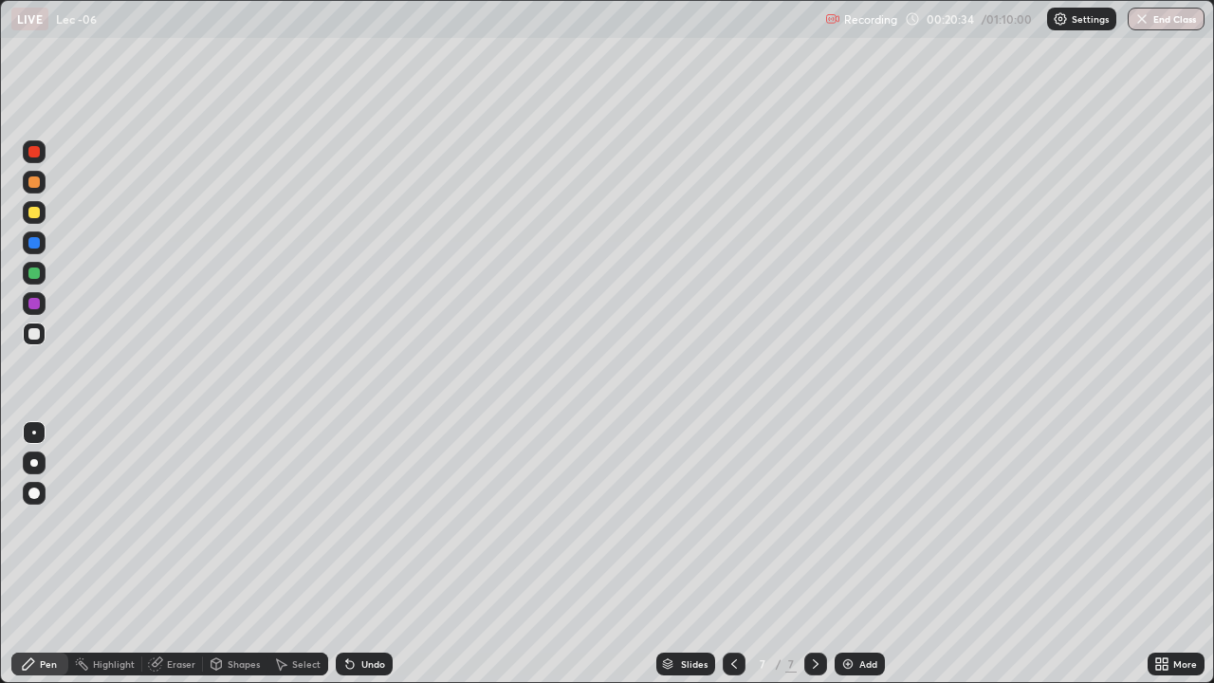
click at [181, 554] on div "Eraser" at bounding box center [181, 663] width 28 height 9
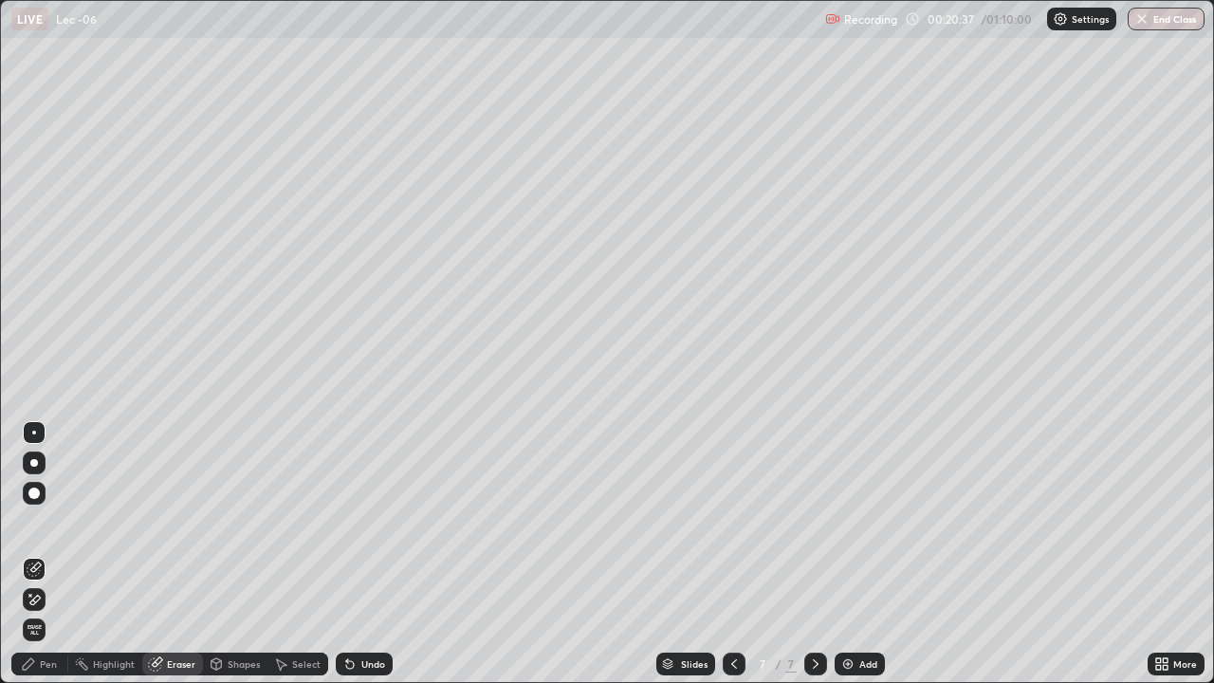
click at [64, 554] on div "Pen" at bounding box center [39, 663] width 57 height 23
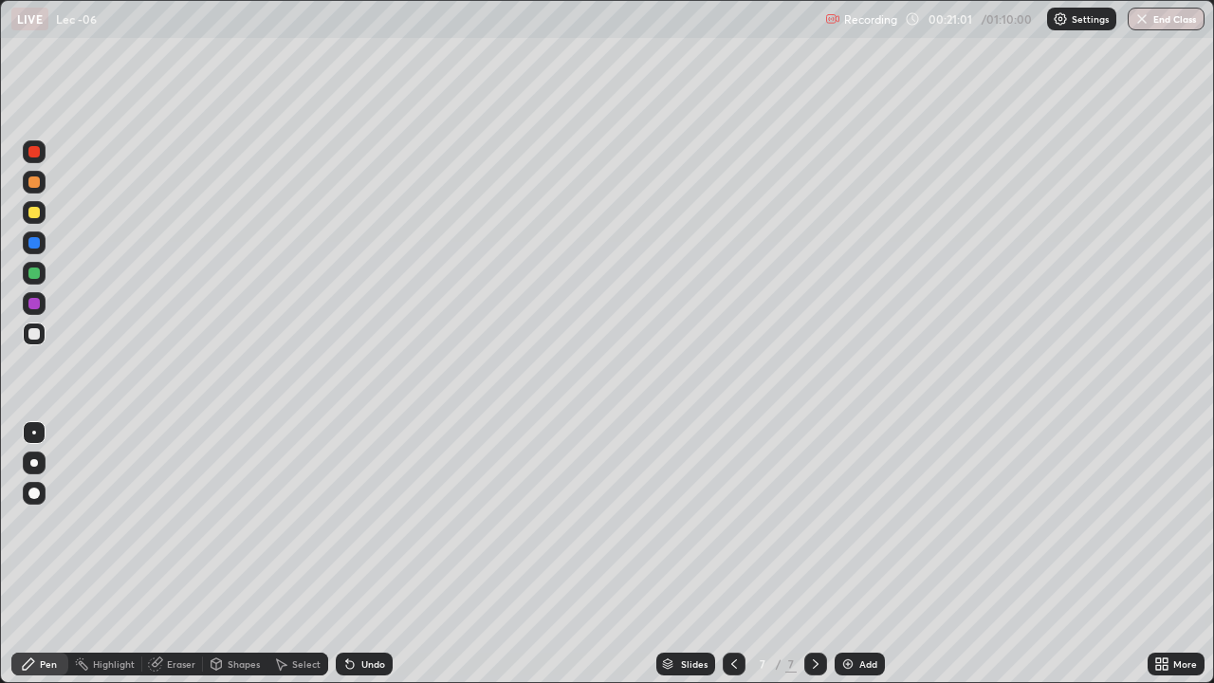
click at [35, 211] on div at bounding box center [33, 212] width 11 height 11
click at [34, 335] on div at bounding box center [33, 333] width 11 height 11
click at [185, 554] on div "Eraser" at bounding box center [181, 663] width 28 height 9
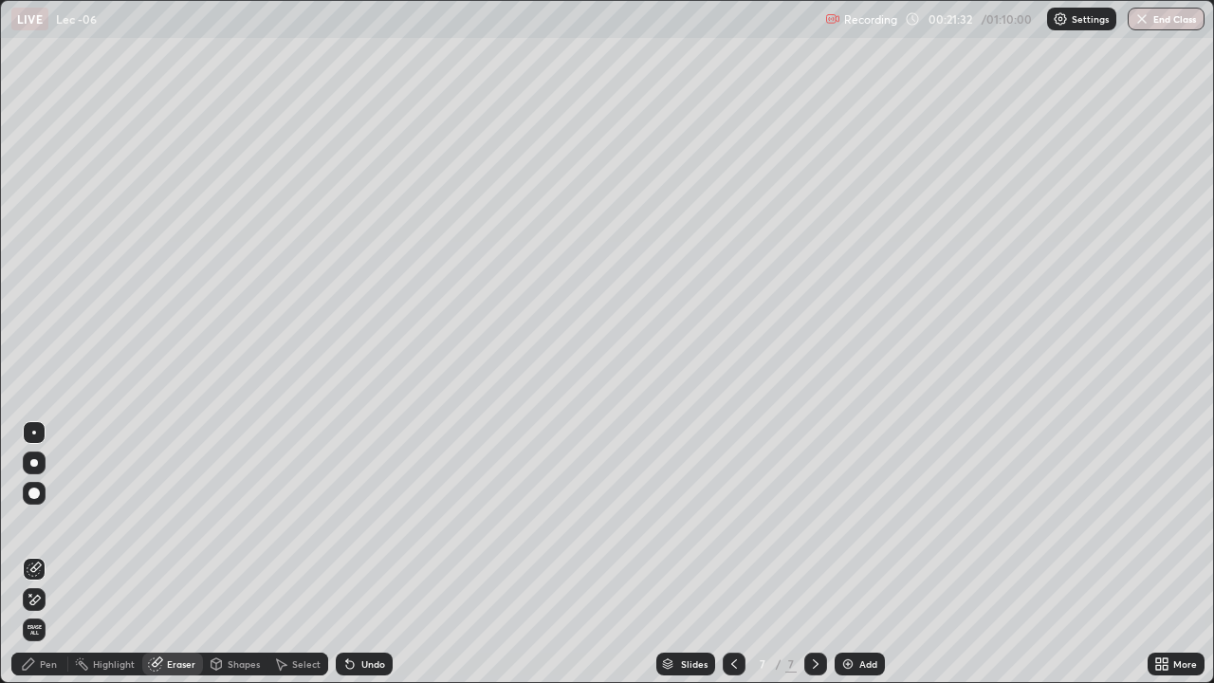
click at [39, 554] on div "Pen" at bounding box center [39, 663] width 57 height 23
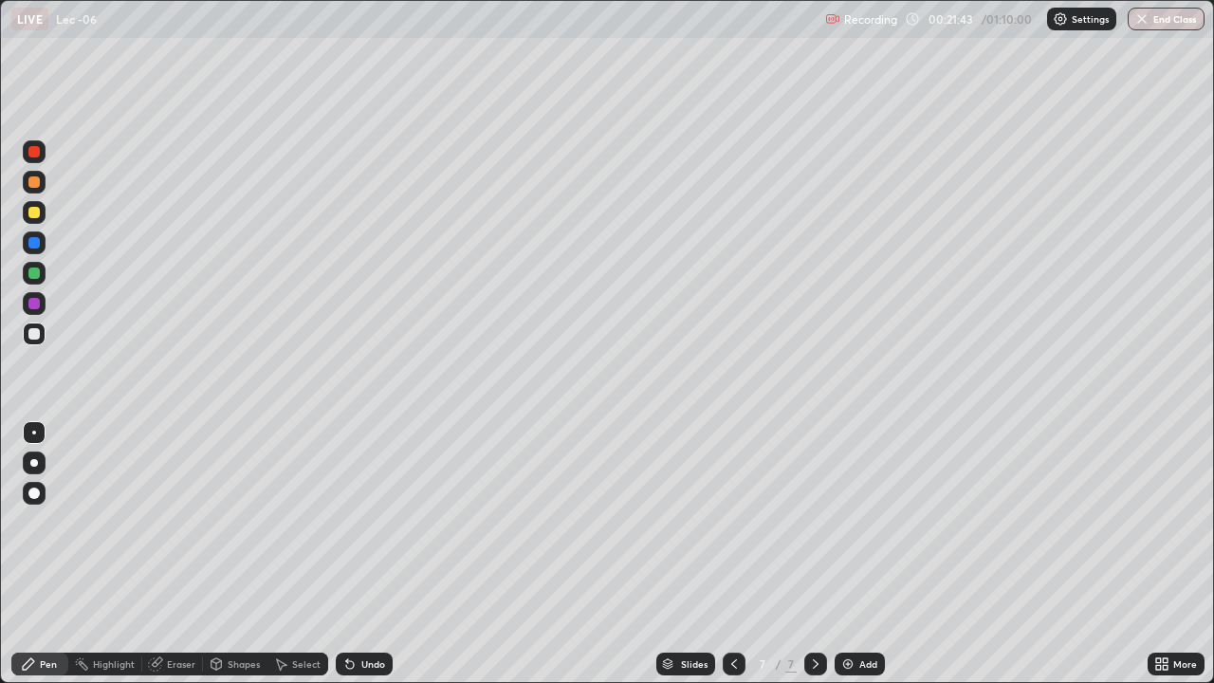
click at [42, 217] on div at bounding box center [34, 212] width 23 height 23
click at [39, 330] on div at bounding box center [33, 333] width 11 height 11
click at [866, 554] on div "Add" at bounding box center [859, 663] width 50 height 23
click at [38, 214] on div at bounding box center [33, 212] width 11 height 11
click at [36, 331] on div at bounding box center [33, 333] width 11 height 11
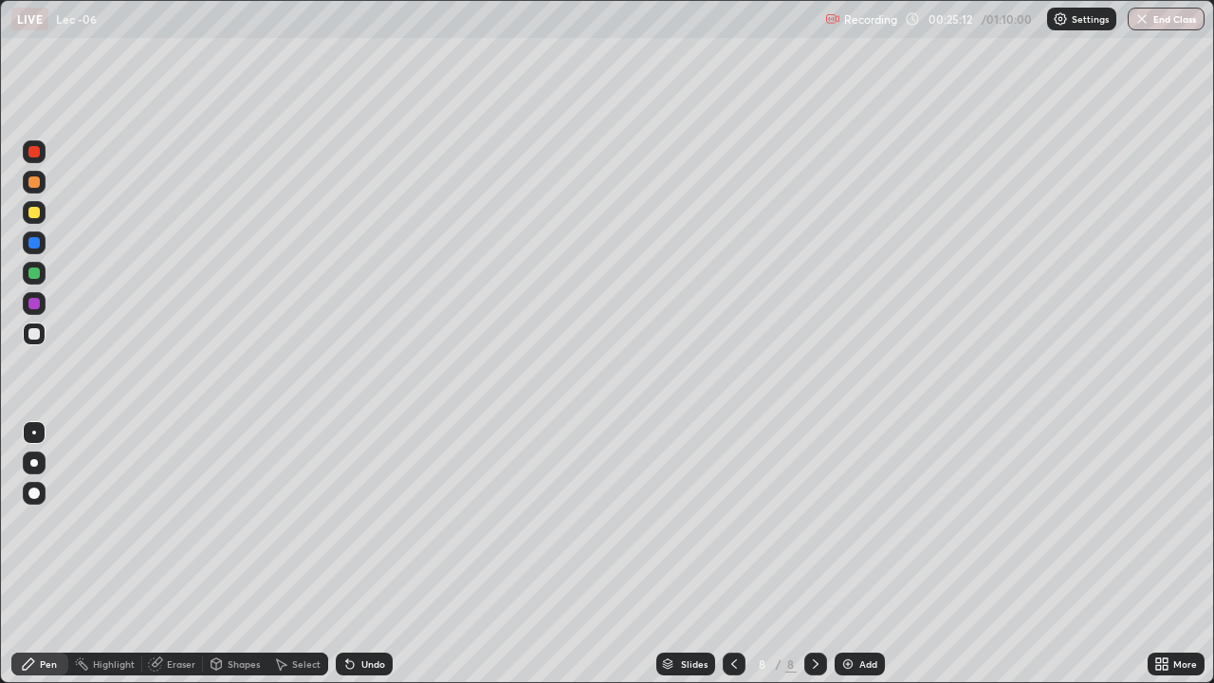
click at [175, 554] on div "Eraser" at bounding box center [181, 663] width 28 height 9
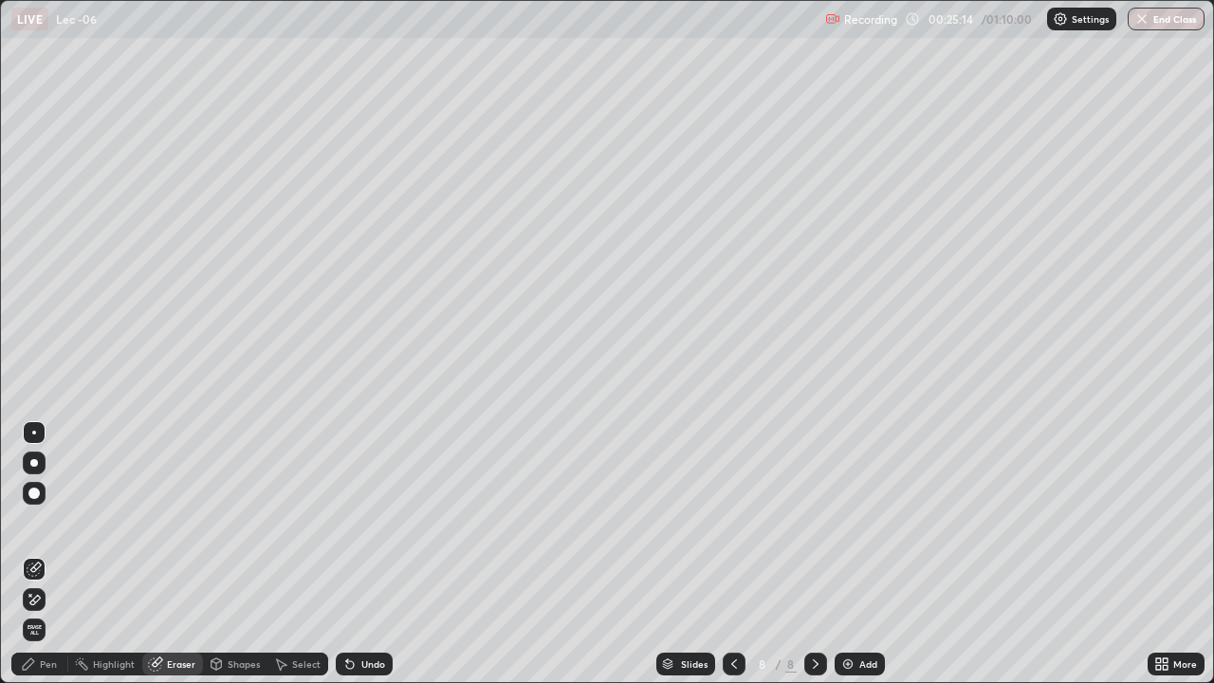
click at [53, 554] on div "Pen" at bounding box center [48, 663] width 17 height 9
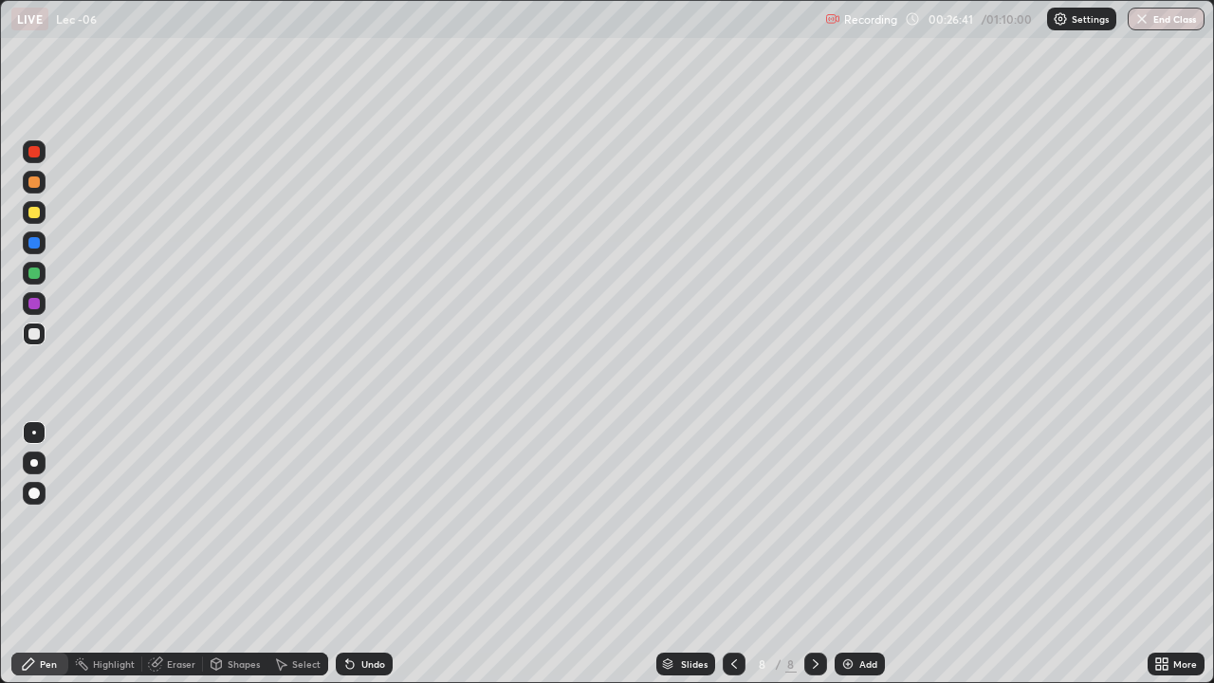
click at [859, 554] on div "Add" at bounding box center [868, 663] width 18 height 9
click at [41, 215] on div at bounding box center [34, 212] width 23 height 23
click at [39, 333] on div at bounding box center [33, 333] width 11 height 11
click at [845, 554] on img at bounding box center [847, 663] width 15 height 15
click at [37, 216] on div at bounding box center [33, 212] width 11 height 11
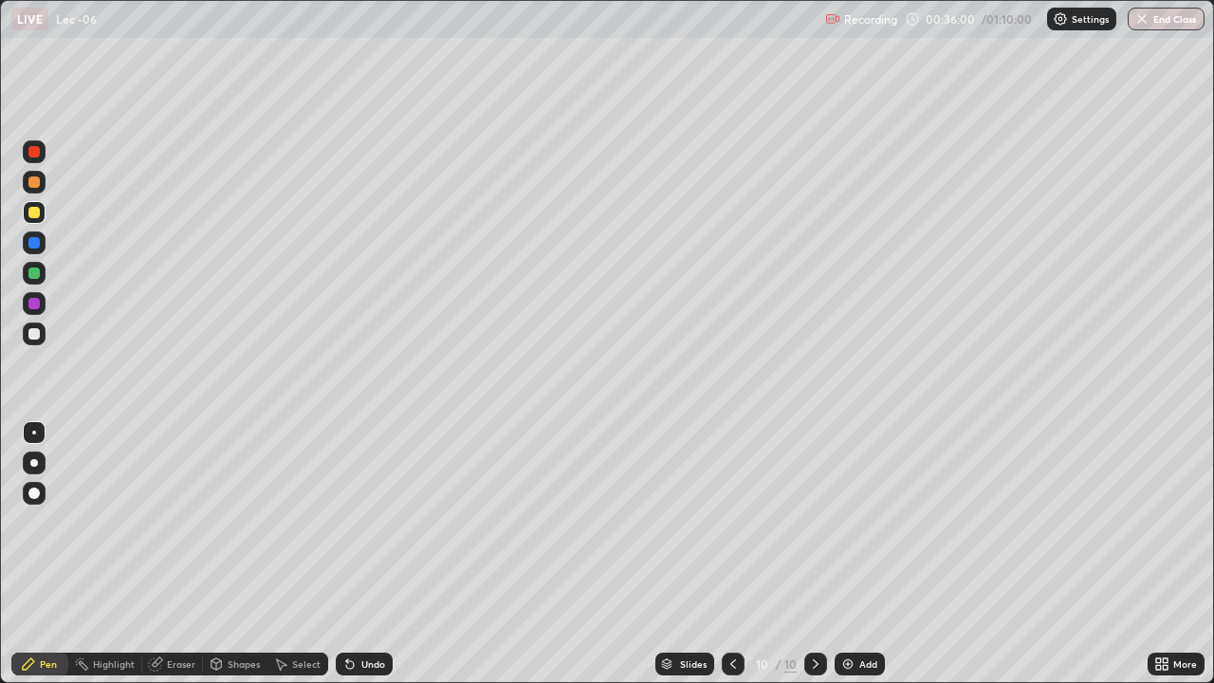
click at [34, 332] on div at bounding box center [33, 333] width 11 height 11
click at [174, 554] on div "Eraser" at bounding box center [181, 663] width 28 height 9
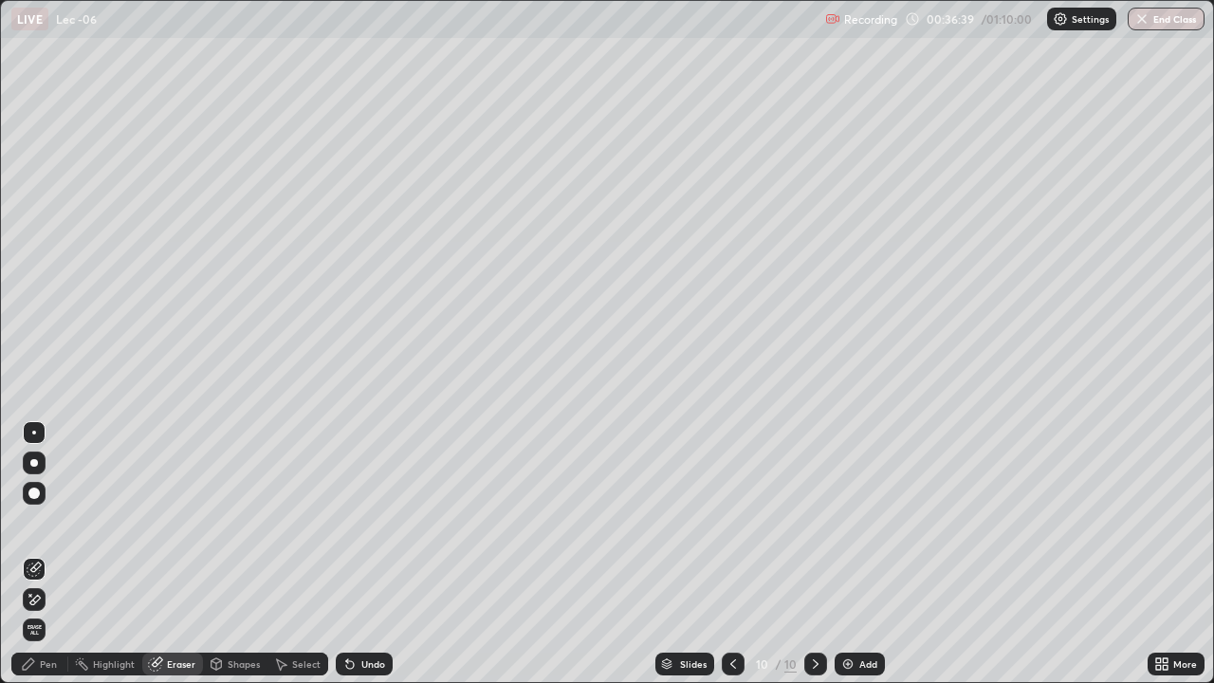
click at [42, 554] on div "Pen" at bounding box center [48, 663] width 17 height 9
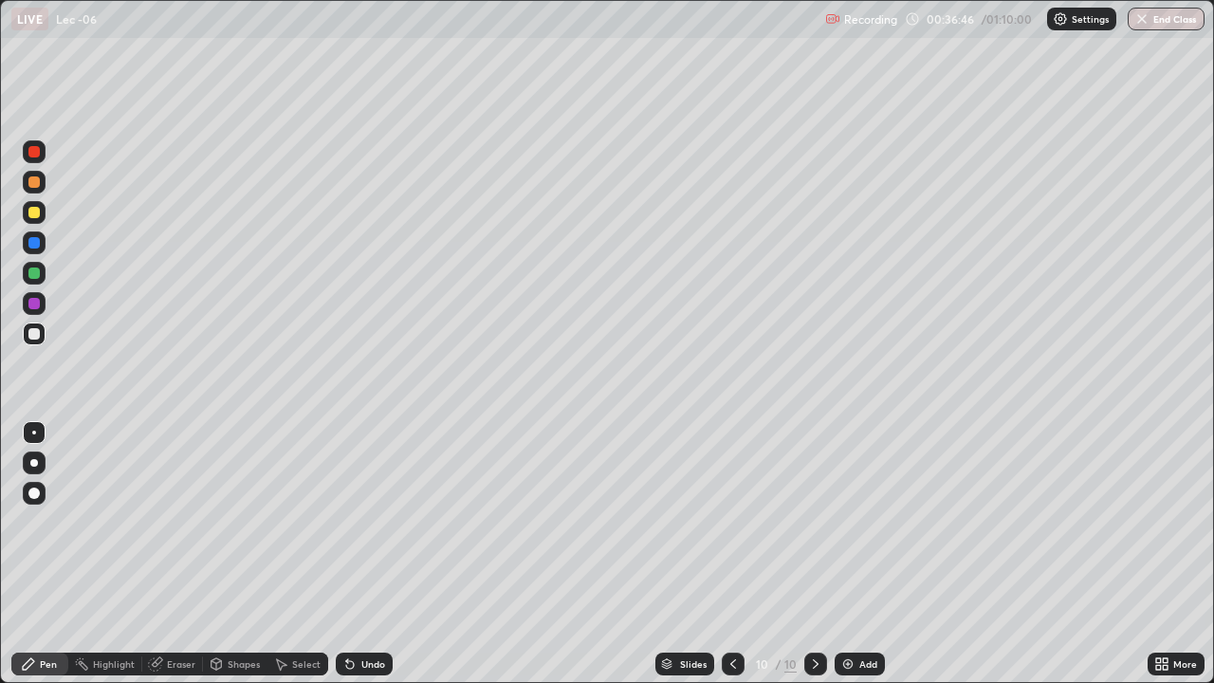
click at [177, 554] on div "Eraser" at bounding box center [181, 663] width 28 height 9
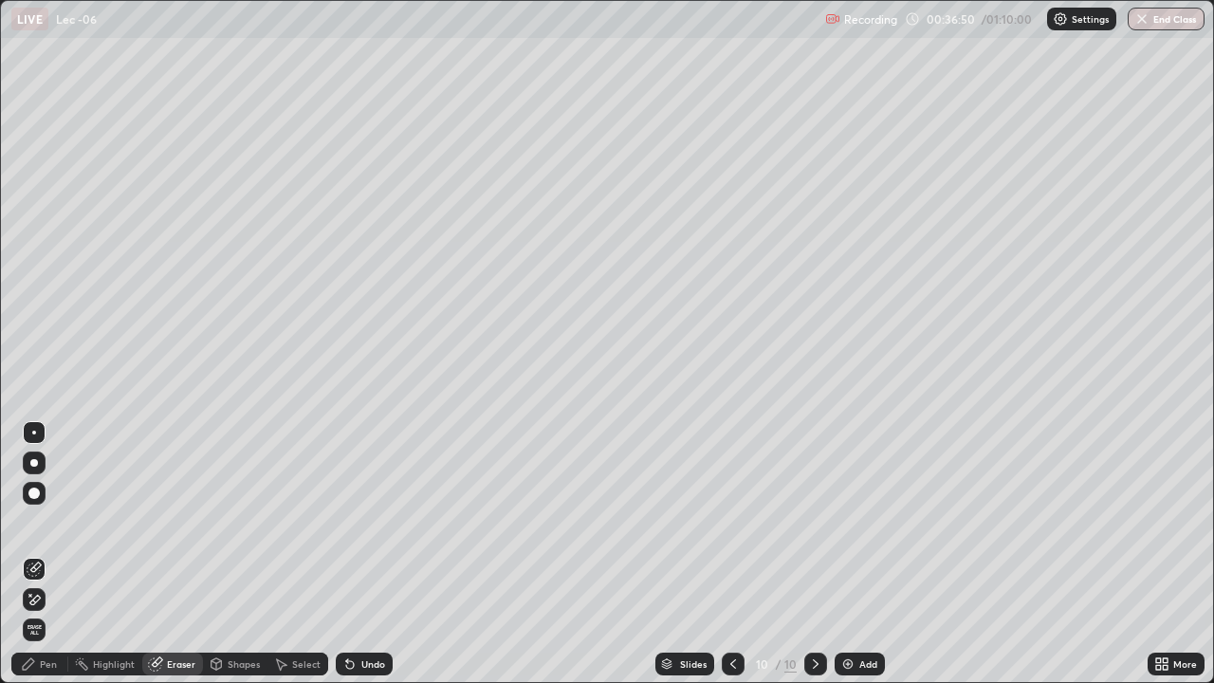
click at [52, 554] on div "Pen" at bounding box center [48, 663] width 17 height 9
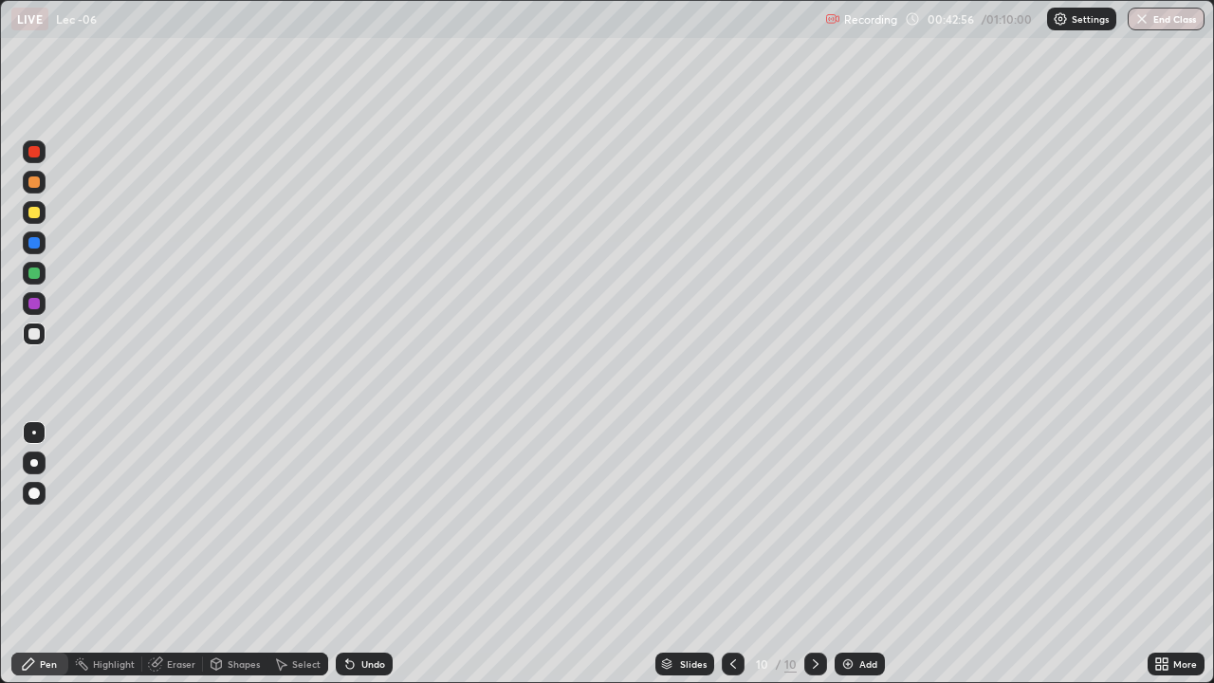
click at [35, 215] on div at bounding box center [33, 212] width 11 height 11
click at [38, 335] on div at bounding box center [33, 333] width 11 height 11
click at [35, 212] on div at bounding box center [33, 212] width 11 height 11
click at [855, 554] on div "Add" at bounding box center [859, 663] width 50 height 23
click at [34, 336] on div at bounding box center [33, 333] width 11 height 11
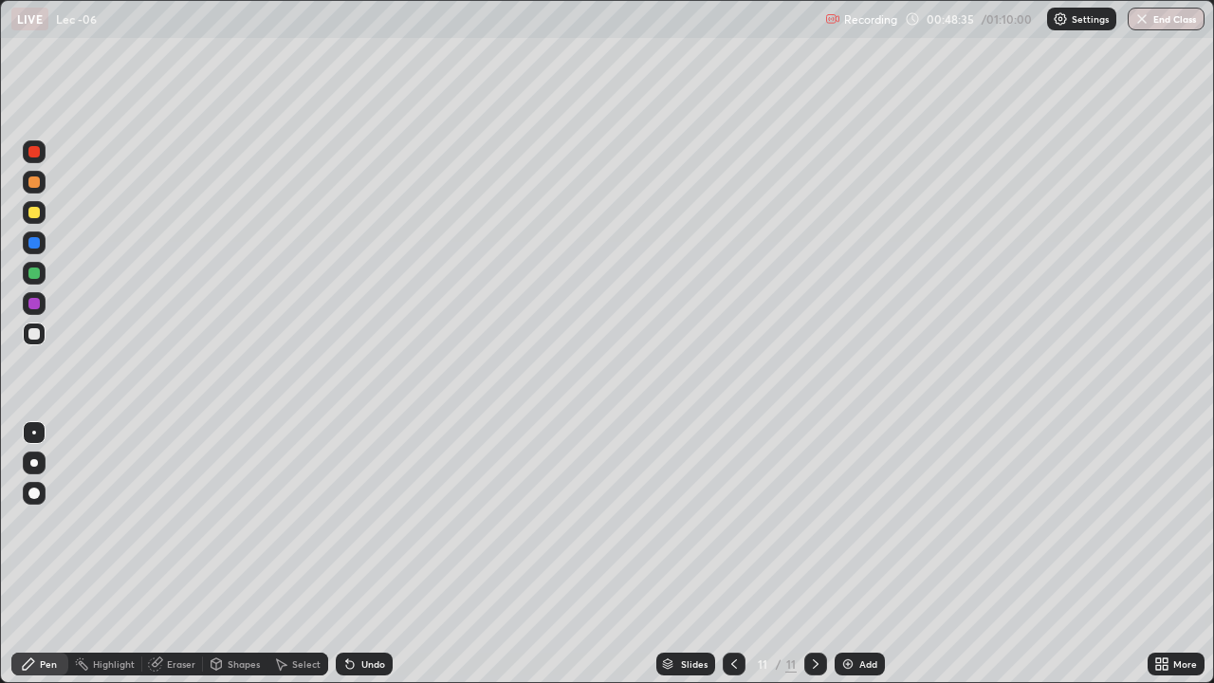
click at [187, 554] on div "Eraser" at bounding box center [181, 663] width 28 height 9
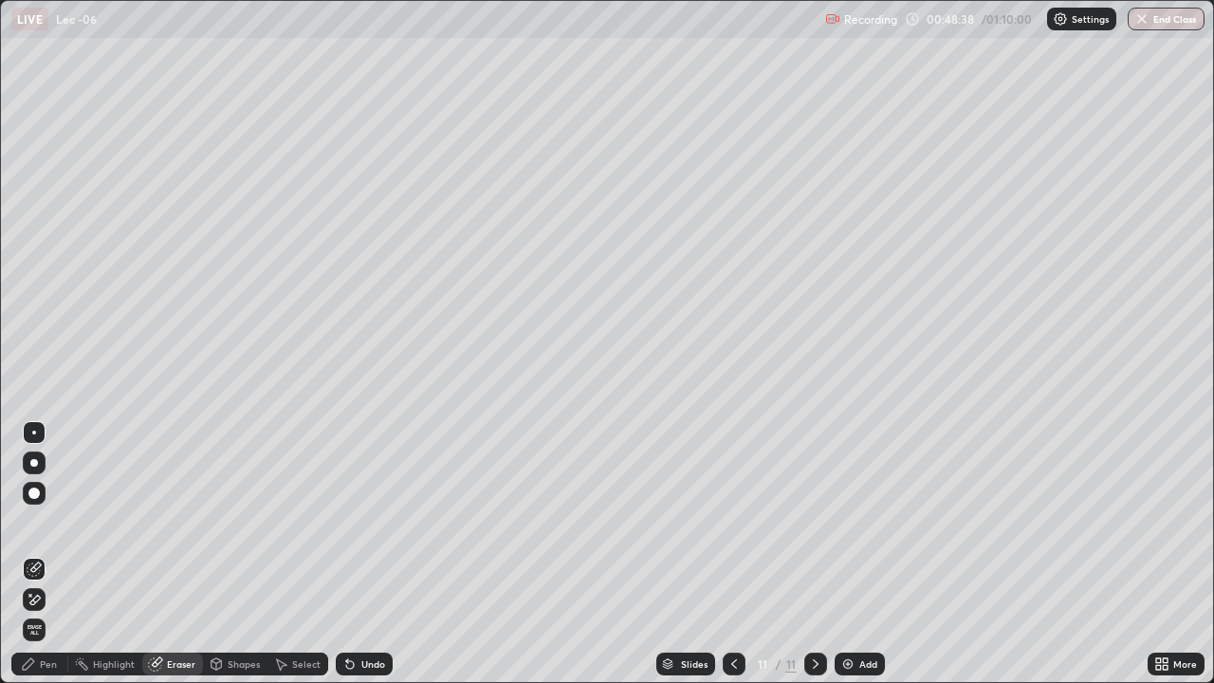
click at [44, 554] on div "Pen" at bounding box center [48, 663] width 17 height 9
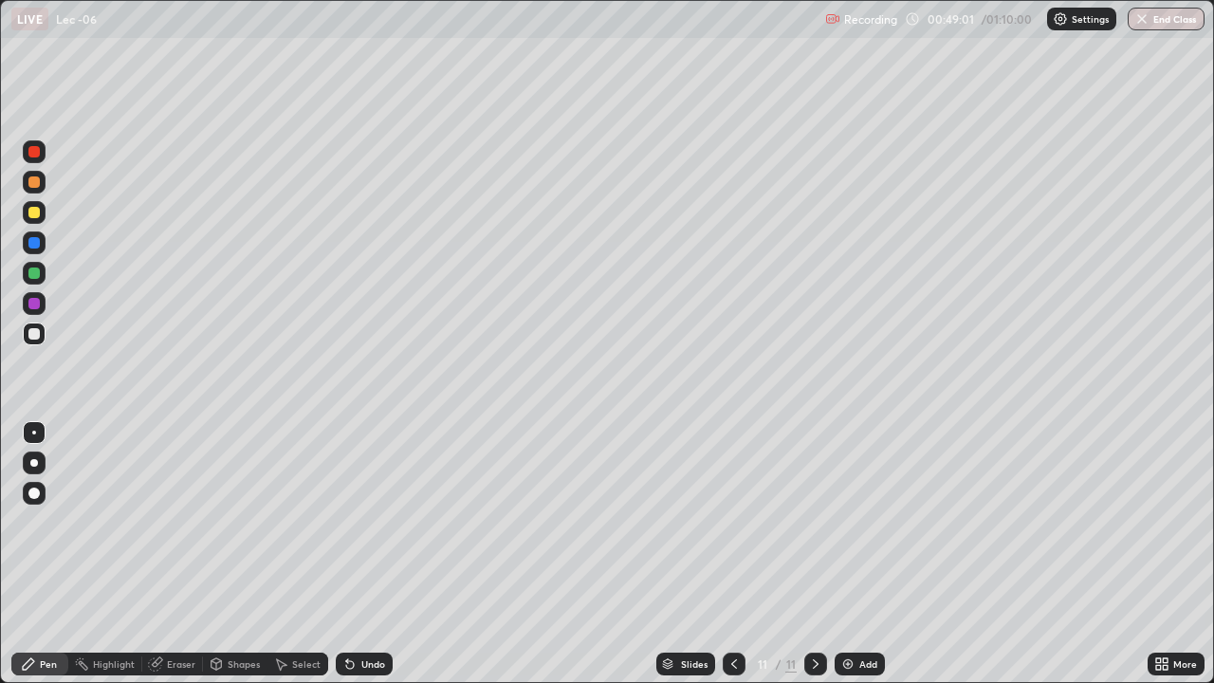
click at [189, 554] on div "Eraser" at bounding box center [181, 663] width 28 height 9
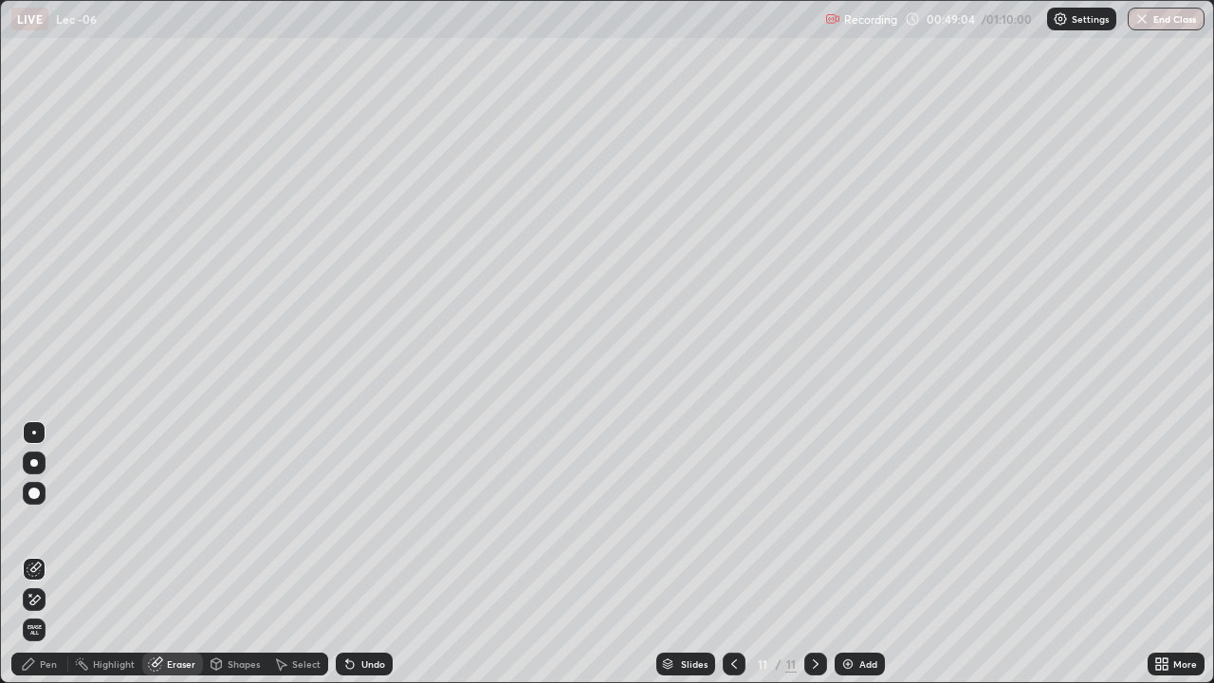
click at [55, 554] on div "Pen" at bounding box center [48, 663] width 17 height 9
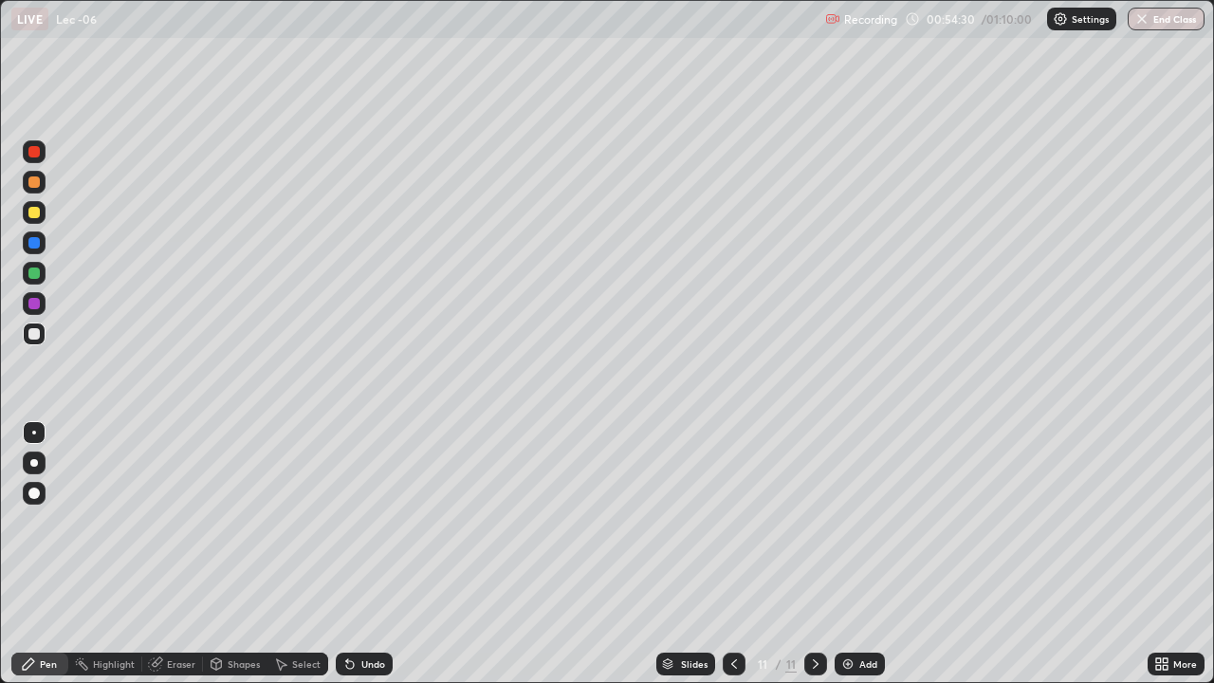
click at [41, 210] on div at bounding box center [34, 212] width 23 height 23
click at [852, 554] on img at bounding box center [847, 663] width 15 height 15
click at [35, 334] on div at bounding box center [33, 333] width 11 height 11
click at [732, 554] on icon at bounding box center [733, 663] width 15 height 15
click at [811, 554] on icon at bounding box center [815, 663] width 15 height 15
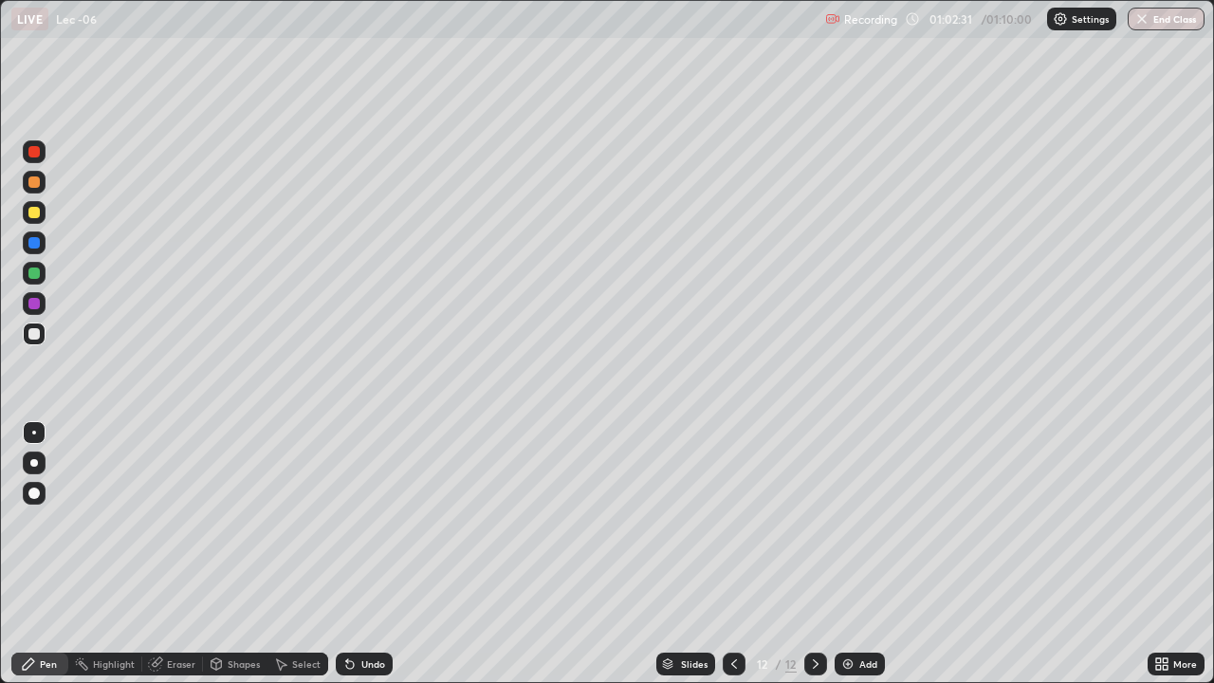
click at [38, 220] on div at bounding box center [34, 212] width 23 height 23
click at [1148, 29] on button "End Class" at bounding box center [1166, 19] width 75 height 23
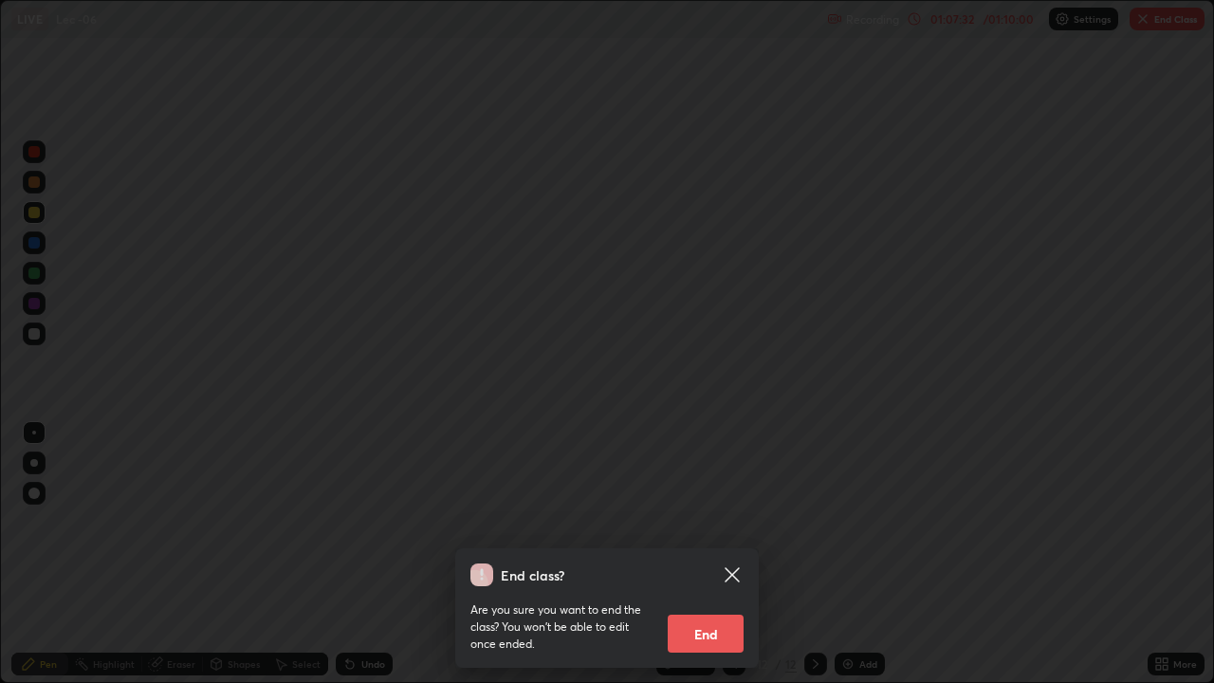
click at [705, 554] on button "End" at bounding box center [706, 633] width 76 height 38
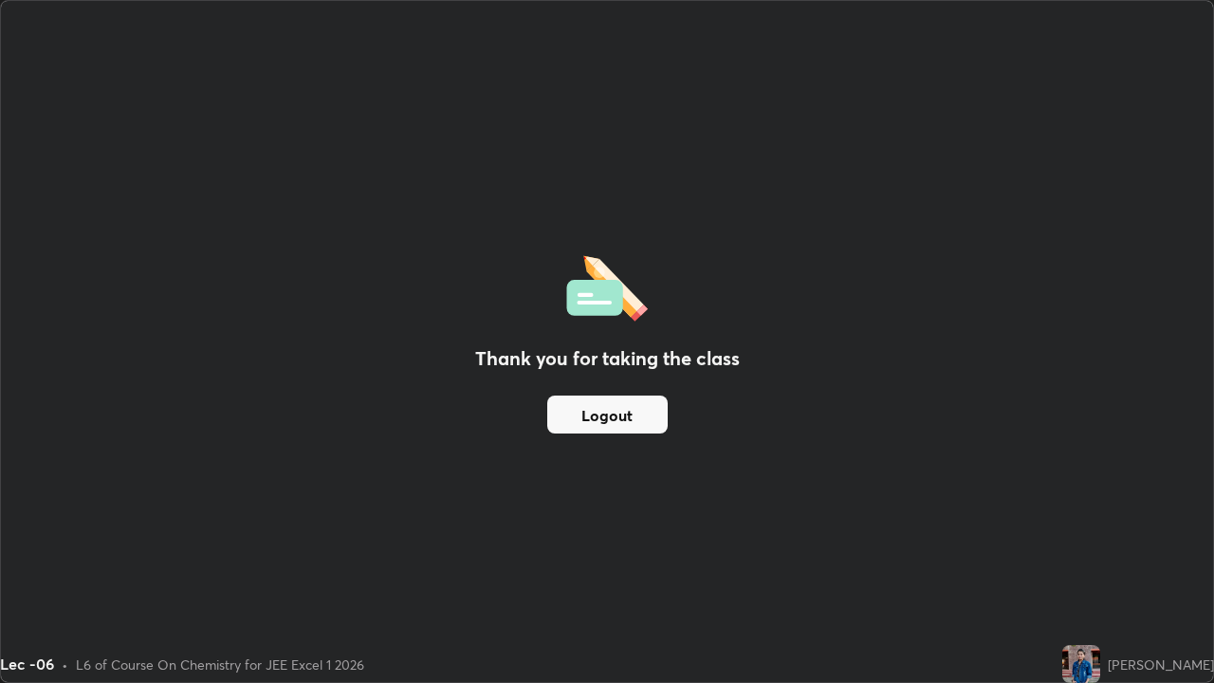
click at [605, 418] on button "Logout" at bounding box center [607, 414] width 120 height 38
click at [595, 418] on button "Logout" at bounding box center [607, 414] width 120 height 38
